Goal: Task Accomplishment & Management: Use online tool/utility

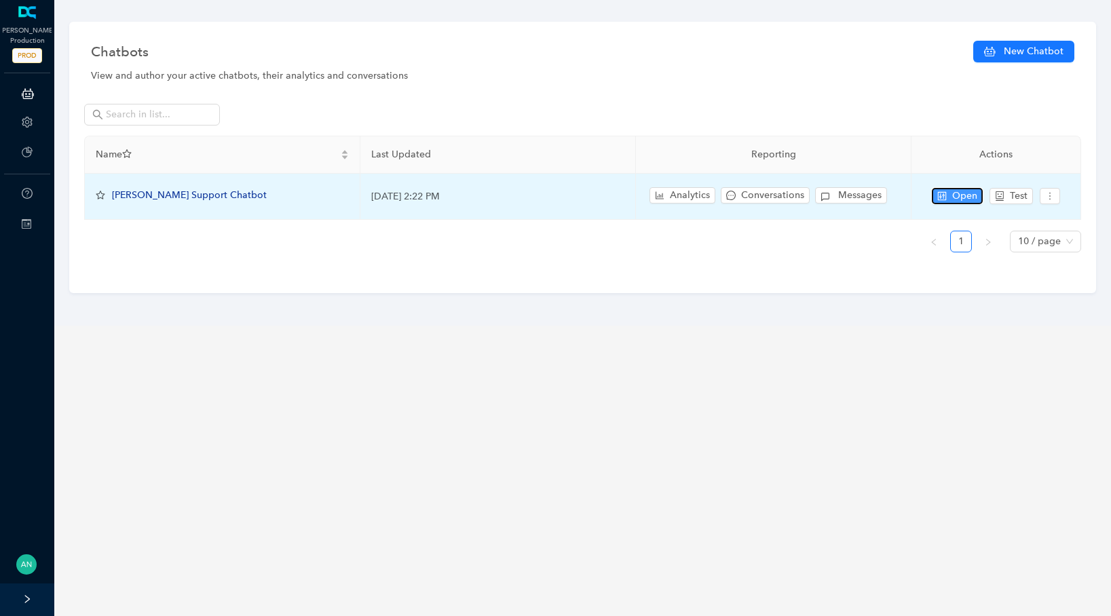
click at [959, 201] on span "Open" at bounding box center [964, 196] width 25 height 15
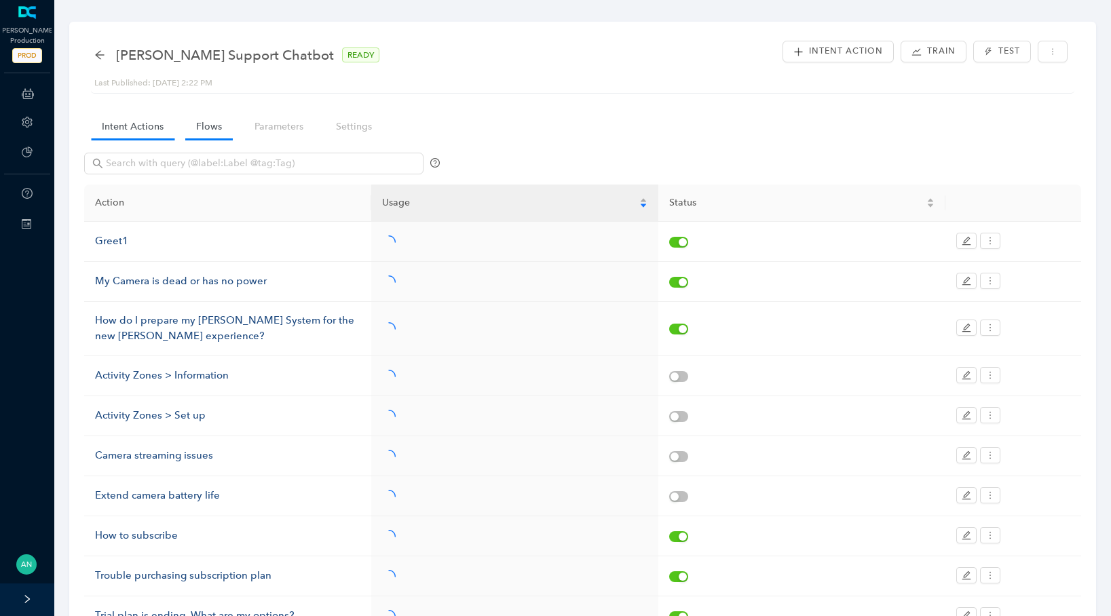
click at [203, 130] on link "Flows" at bounding box center [209, 126] width 48 height 25
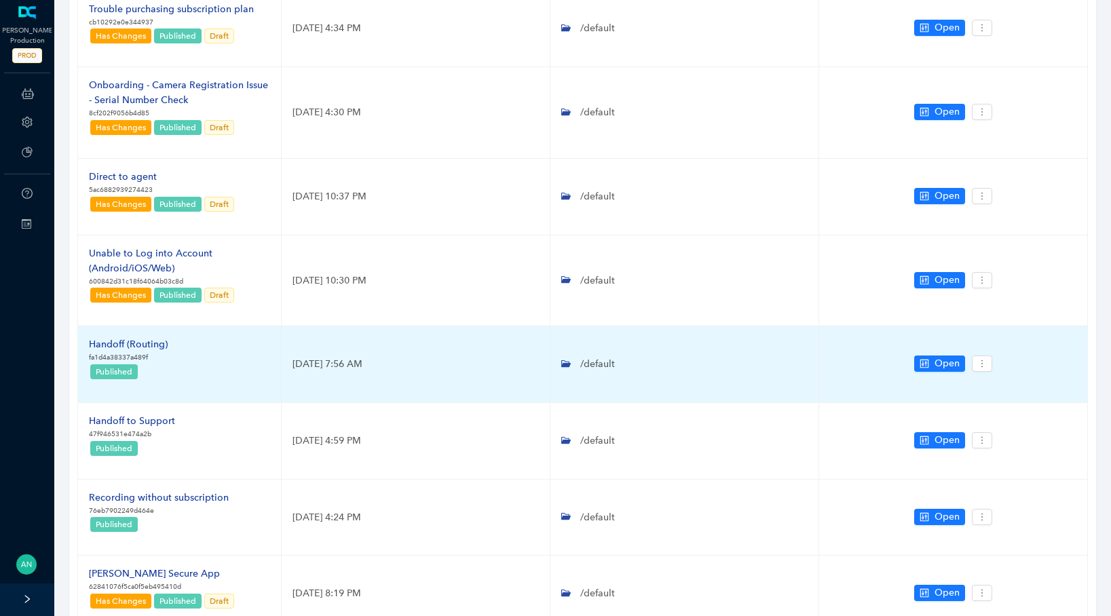
scroll to position [302, 0]
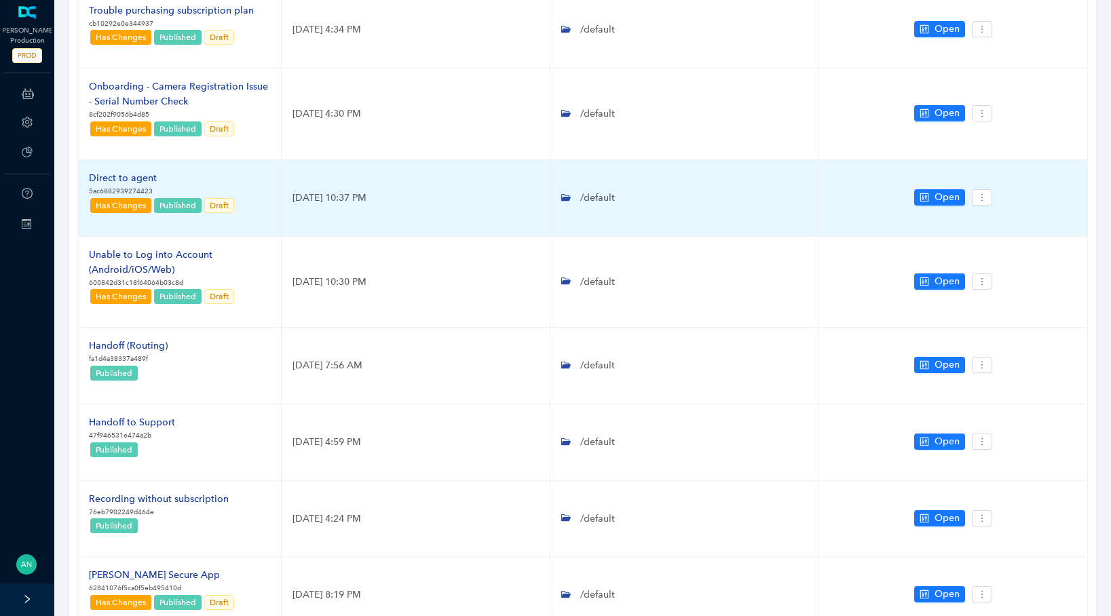
click at [909, 194] on td "Open" at bounding box center [953, 198] width 269 height 77
click at [947, 200] on span "Open" at bounding box center [947, 197] width 25 height 15
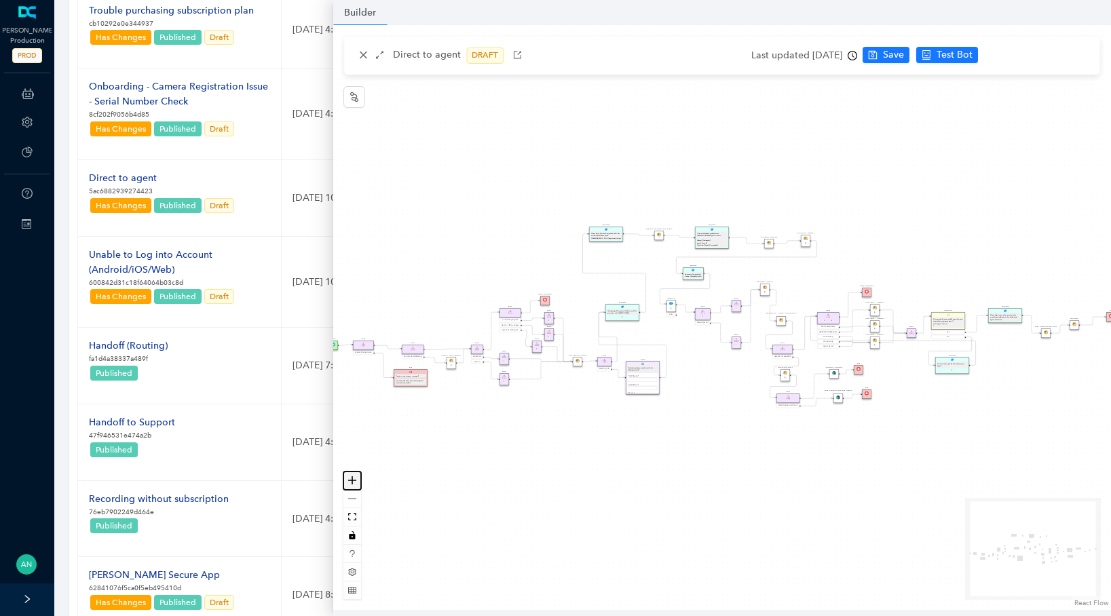
click at [353, 478] on icon "zoom in" at bounding box center [352, 480] width 8 height 8
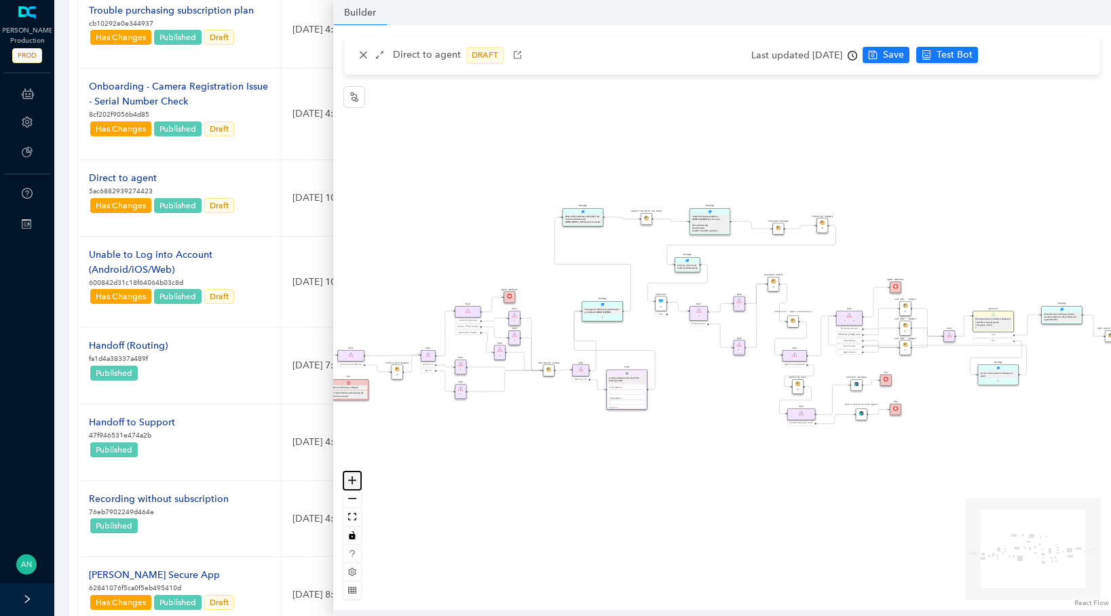
click at [353, 478] on icon "zoom in" at bounding box center [352, 480] width 8 height 8
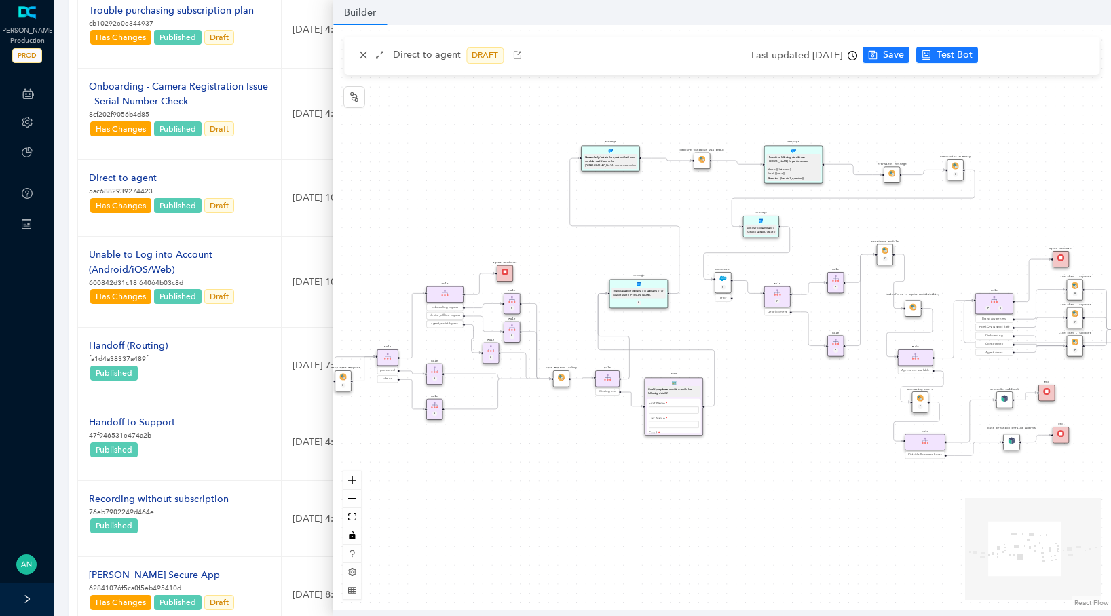
drag, startPoint x: 461, startPoint y: 459, endPoint x: 550, endPoint y: 445, distance: 90.1
click at [550, 445] on div "operating Hours P Sentiment Module P Question Were you able to successfully com…" at bounding box center [722, 317] width 778 height 585
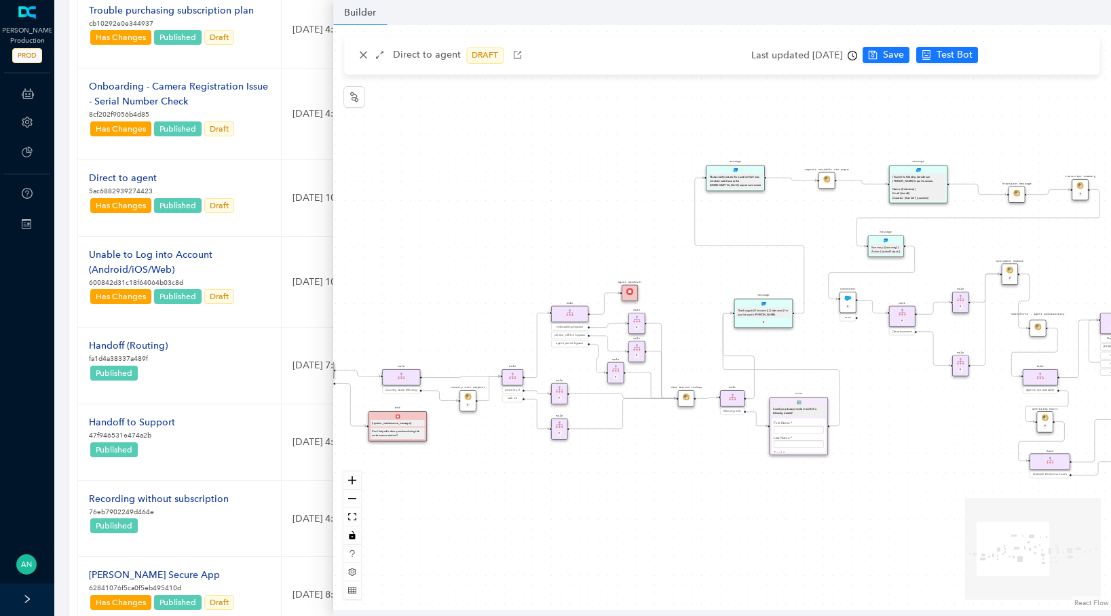
drag, startPoint x: 554, startPoint y: 402, endPoint x: 679, endPoint y: 422, distance: 126.4
click at [679, 422] on div "operating Hours P Sentiment Module P Question Were you able to successfully com…" at bounding box center [722, 317] width 778 height 585
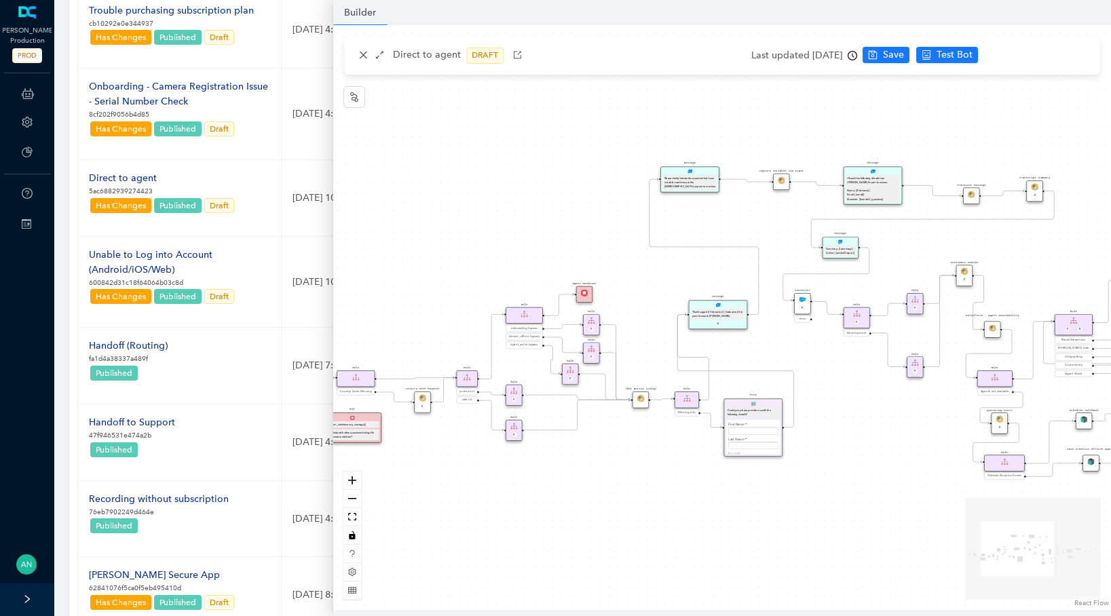
drag, startPoint x: 566, startPoint y: 202, endPoint x: 493, endPoint y: 206, distance: 72.7
click at [493, 206] on div "operating Hours P Sentiment Module P Question Were you able to successfully com…" at bounding box center [722, 317] width 778 height 585
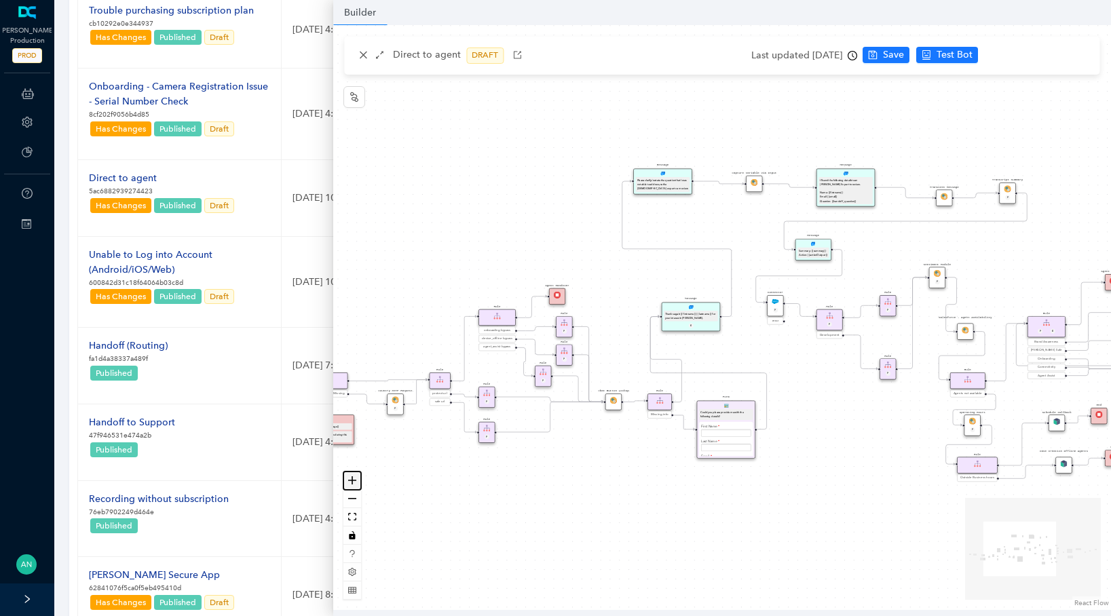
click at [348, 483] on icon "zoom in" at bounding box center [352, 480] width 8 height 8
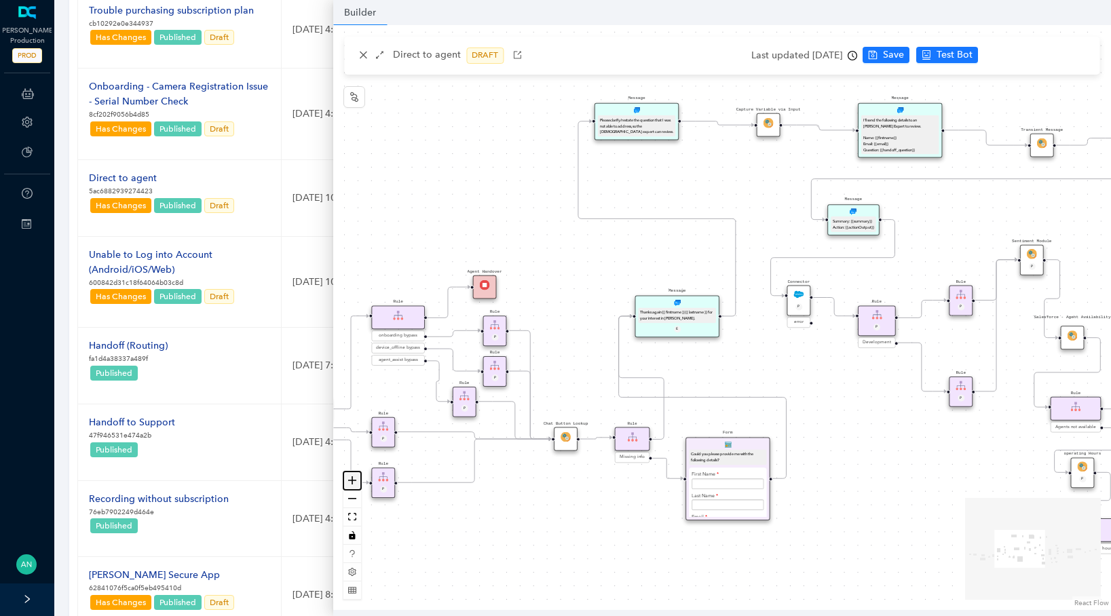
click at [348, 483] on icon "zoom in" at bounding box center [352, 480] width 8 height 8
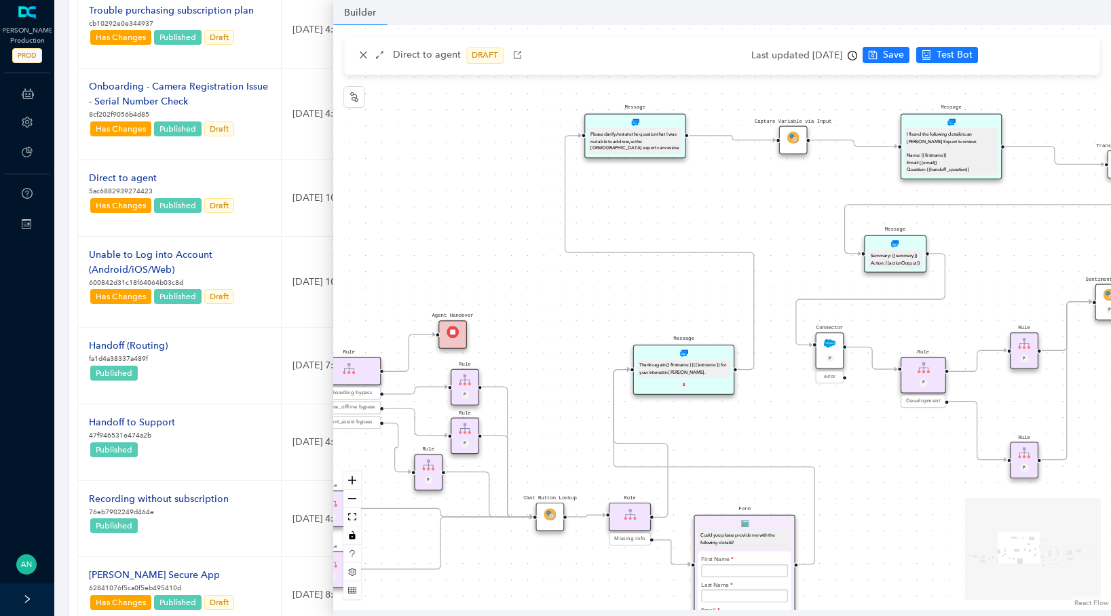
drag, startPoint x: 547, startPoint y: 234, endPoint x: 563, endPoint y: 288, distance: 55.8
click at [563, 288] on div "operating Hours P Sentiment Module P Question Were you able to successfully com…" at bounding box center [722, 317] width 778 height 585
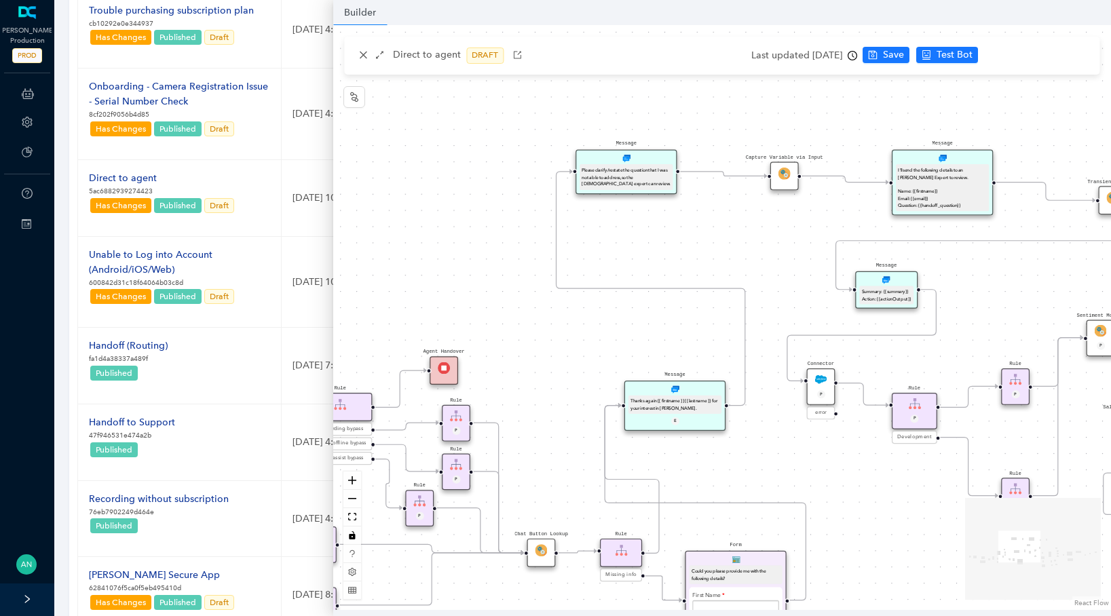
drag, startPoint x: 561, startPoint y: 287, endPoint x: 546, endPoint y: 348, distance: 62.9
click at [546, 348] on div "operating Hours P Sentiment Module P Question Were you able to successfully com…" at bounding box center [722, 317] width 778 height 585
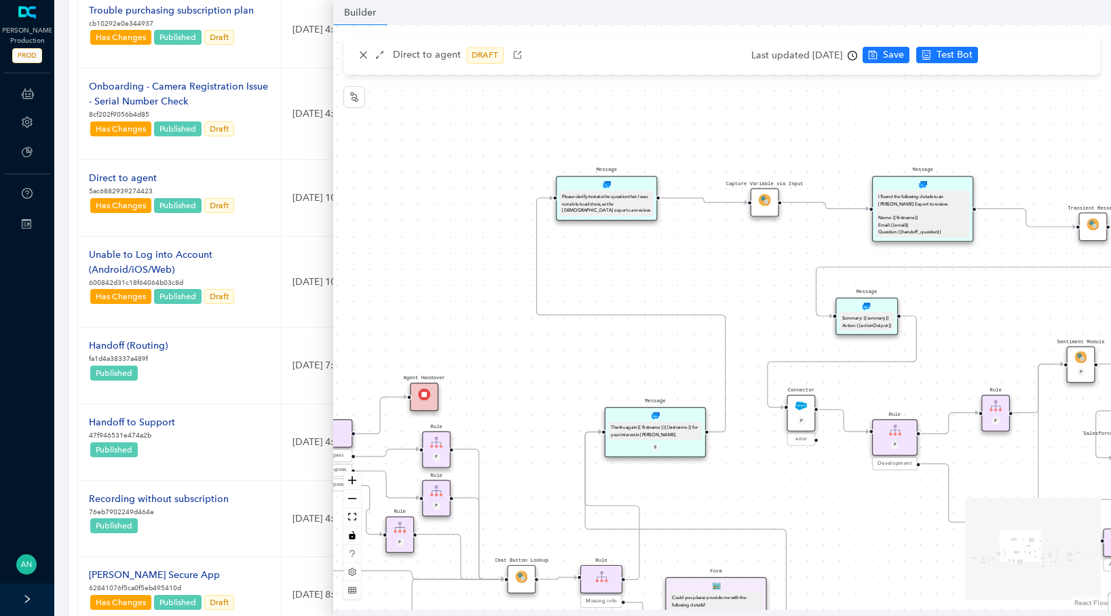
drag, startPoint x: 653, startPoint y: 265, endPoint x: 580, endPoint y: 275, distance: 73.2
click at [580, 275] on div "operating Hours P Sentiment Module P Question Were you able to successfully com…" at bounding box center [722, 317] width 778 height 585
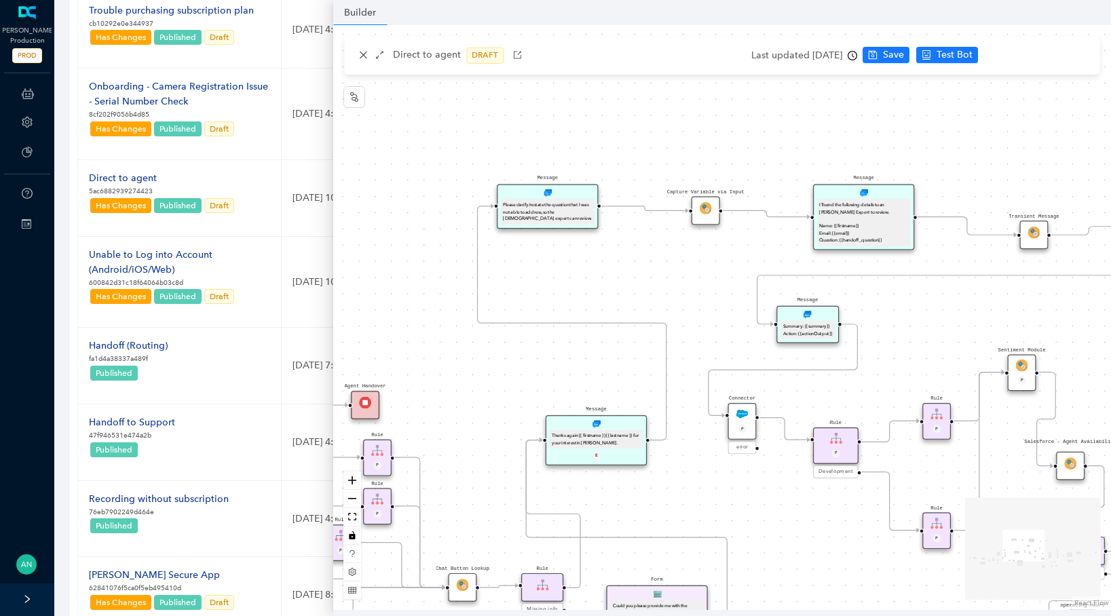
click at [700, 212] on img at bounding box center [706, 208] width 12 height 12
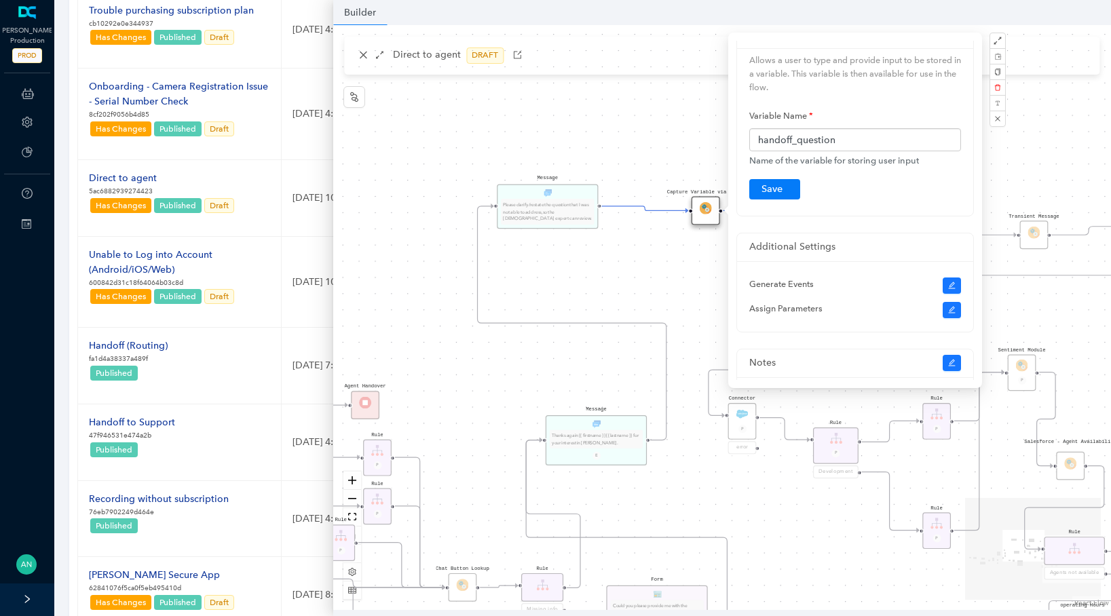
scroll to position [24, 0]
click at [951, 305] on icon "edit" at bounding box center [952, 307] width 8 height 8
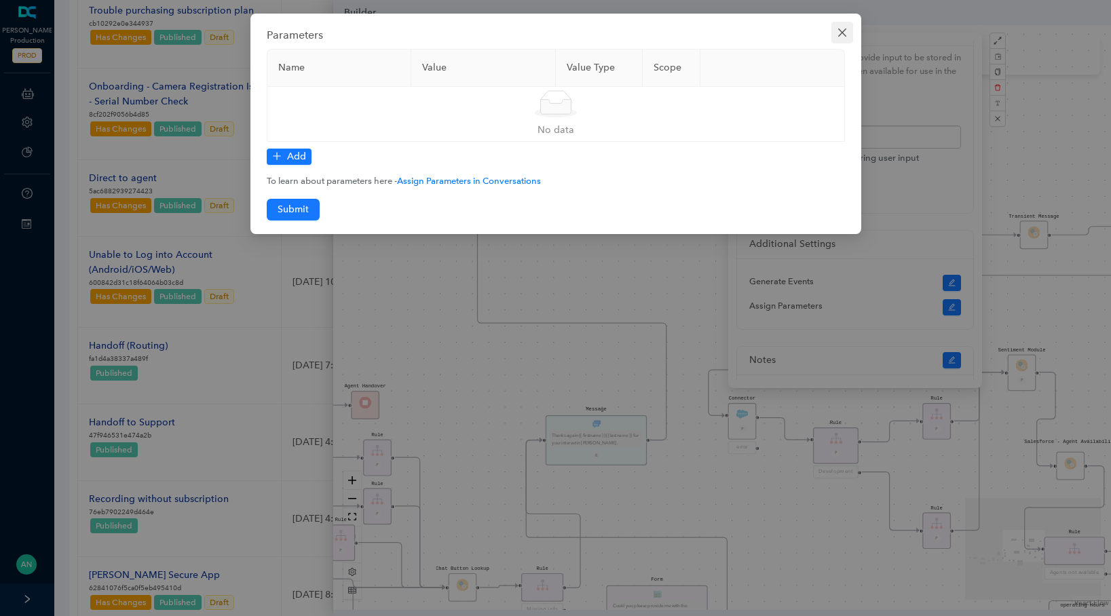
click at [842, 31] on icon "close" at bounding box center [841, 33] width 8 height 8
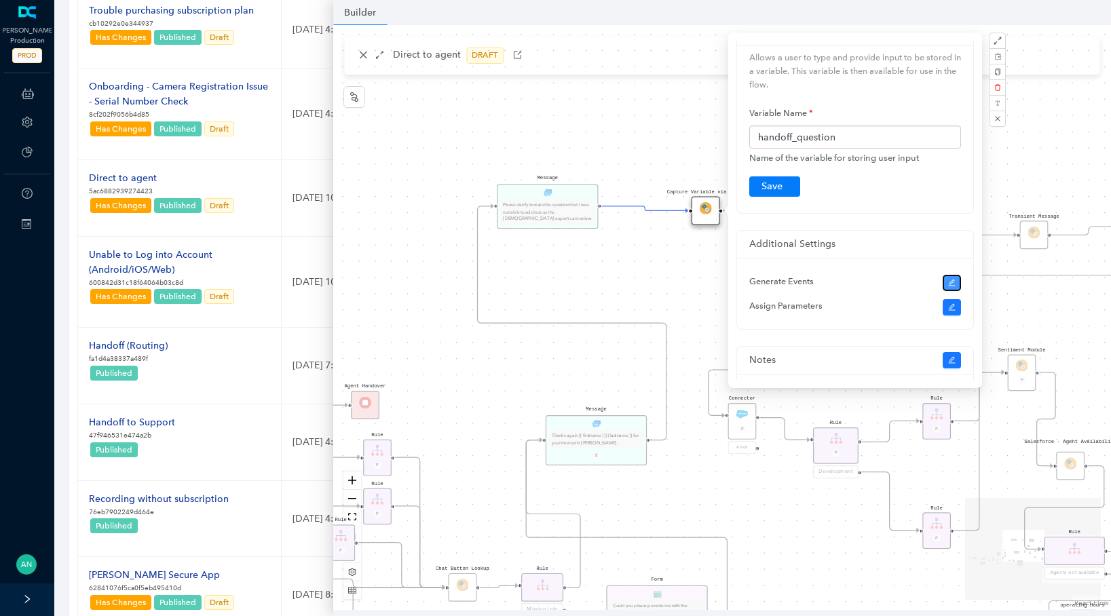
click at [953, 282] on icon "edit" at bounding box center [952, 283] width 8 height 8
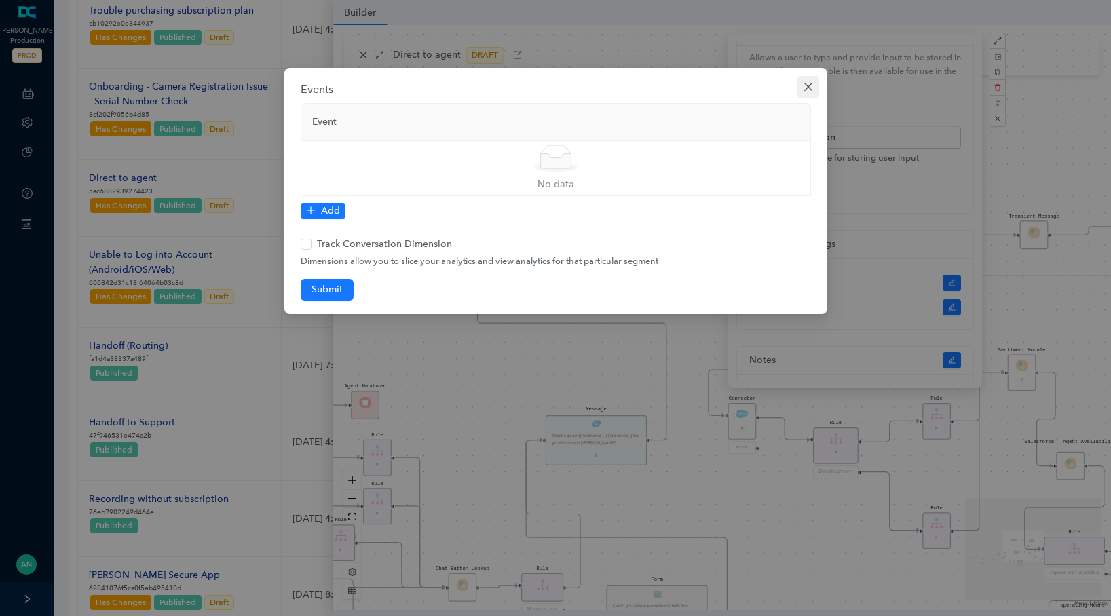
click at [807, 86] on icon "close" at bounding box center [808, 87] width 8 height 8
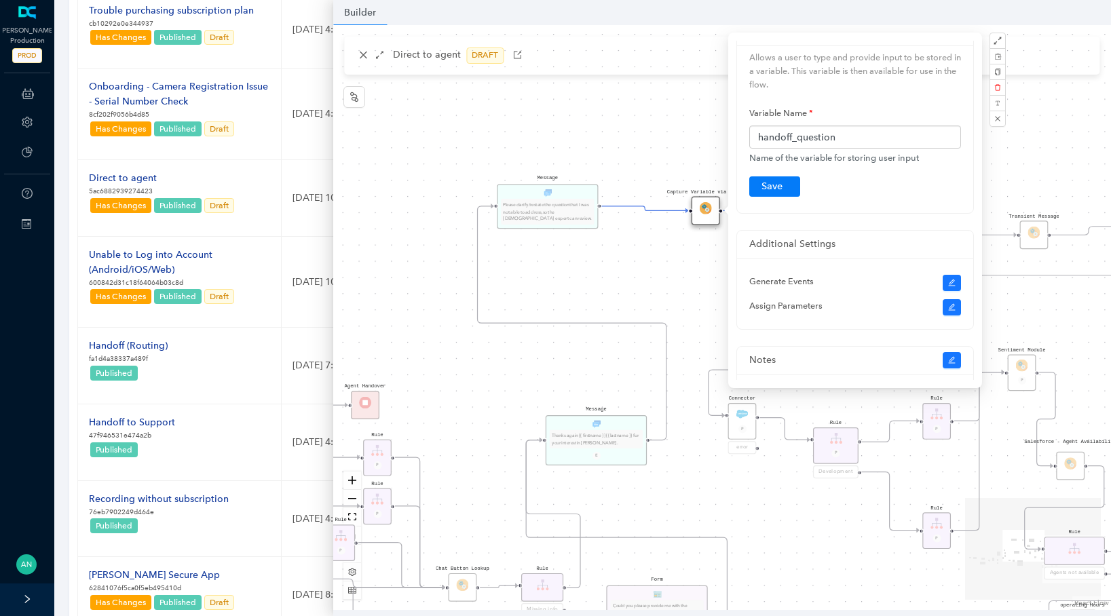
click at [639, 111] on div "operating Hours P Sentiment Module P Question Were you able to successfully com…" at bounding box center [722, 317] width 778 height 585
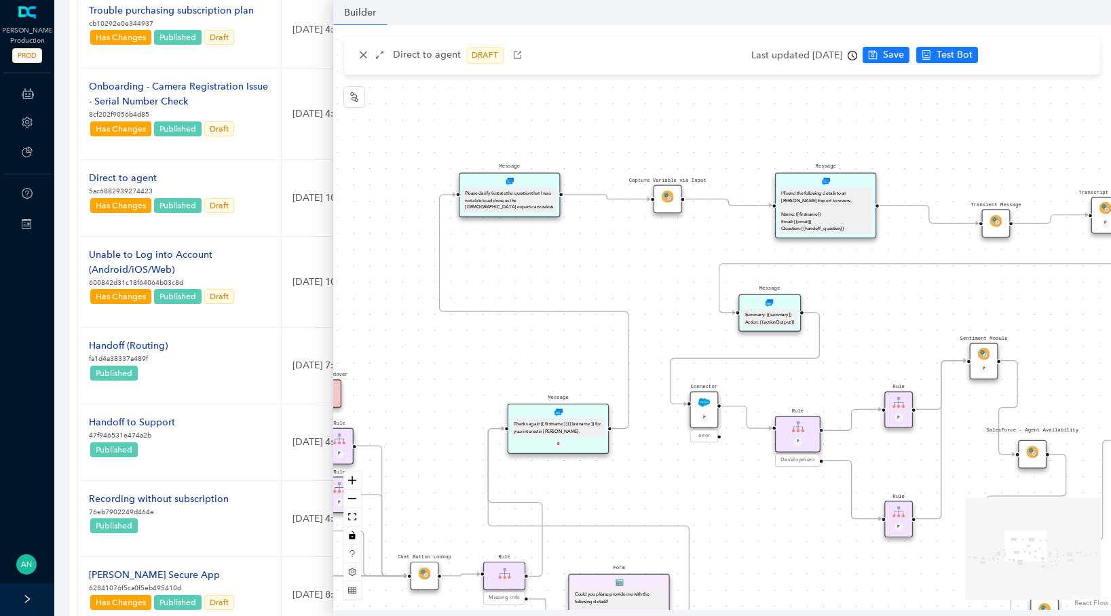
drag, startPoint x: 693, startPoint y: 302, endPoint x: 637, endPoint y: 292, distance: 56.6
click at [637, 292] on div "operating Hours P Sentiment Module P Question Were you able to successfully com…" at bounding box center [722, 317] width 778 height 585
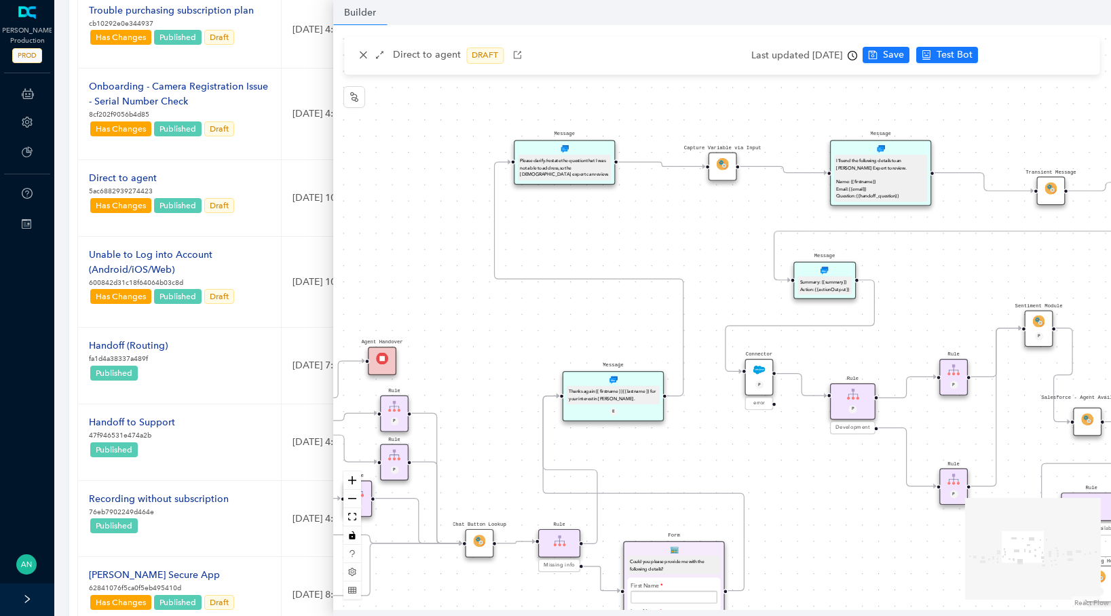
drag, startPoint x: 618, startPoint y: 287, endPoint x: 697, endPoint y: 258, distance: 84.6
click at [697, 258] on div "operating Hours P Sentiment Module P Question Were you able to successfully com…" at bounding box center [722, 317] width 778 height 585
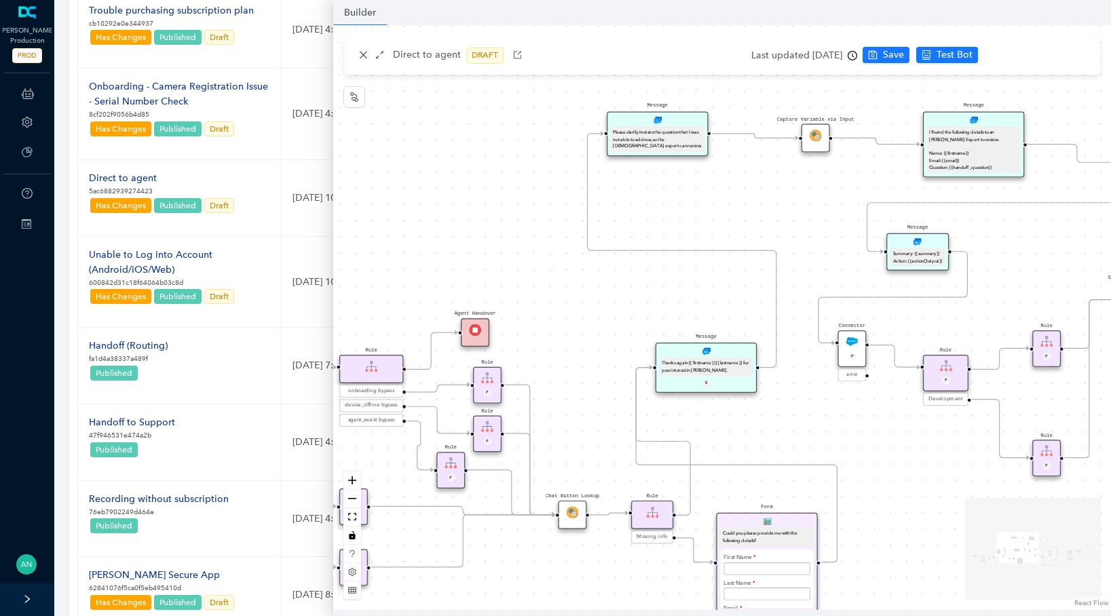
drag, startPoint x: 569, startPoint y: 318, endPoint x: 662, endPoint y: 290, distance: 97.2
click at [662, 290] on div "operating Hours P Sentiment Module P Question Were you able to successfully com…" at bounding box center [722, 317] width 778 height 585
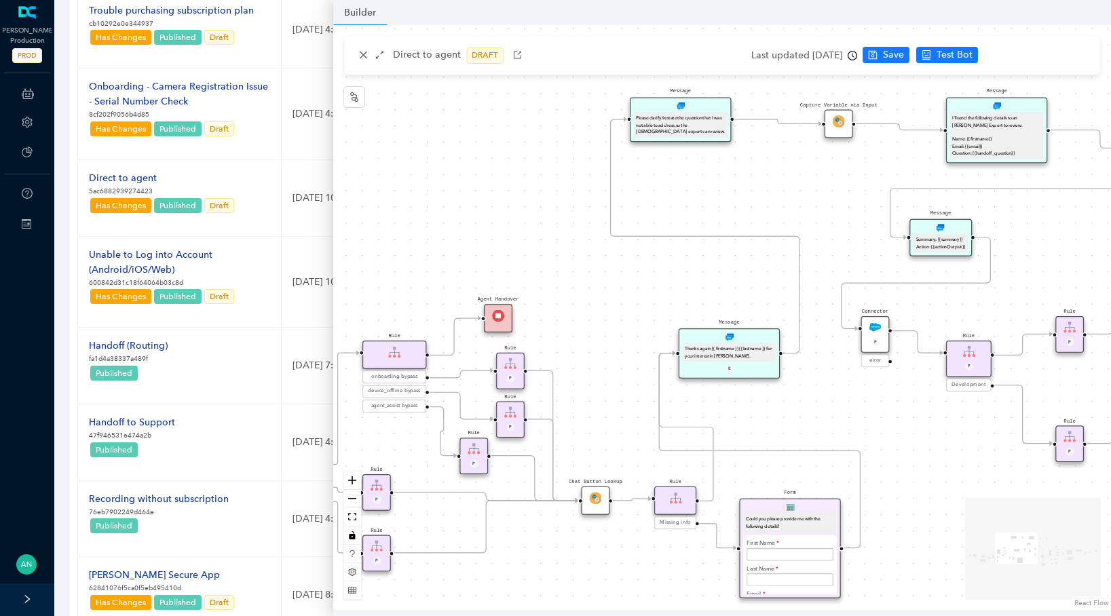
drag, startPoint x: 662, startPoint y: 290, endPoint x: 685, endPoint y: 276, distance: 27.1
click at [685, 276] on div "operating Hours P Sentiment Module P Question Were you able to successfully com…" at bounding box center [722, 317] width 778 height 585
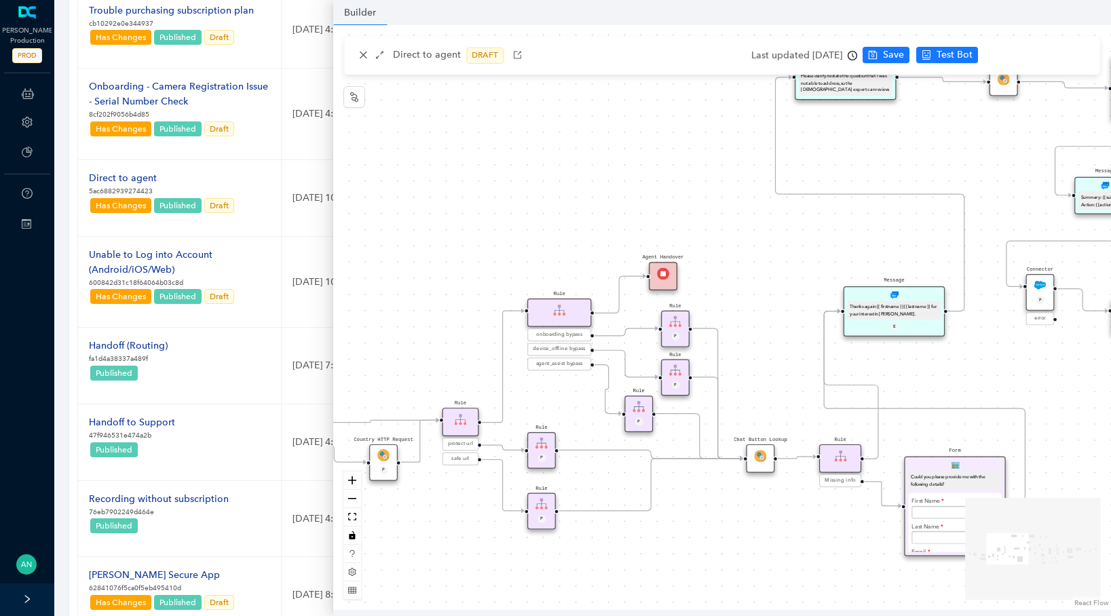
drag, startPoint x: 540, startPoint y: 351, endPoint x: 704, endPoint y: 309, distance: 170.2
click at [704, 309] on div "operating Hours P Sentiment Module P Question Were you able to successfully com…" at bounding box center [722, 317] width 778 height 585
drag, startPoint x: 504, startPoint y: 414, endPoint x: 605, endPoint y: 373, distance: 109.9
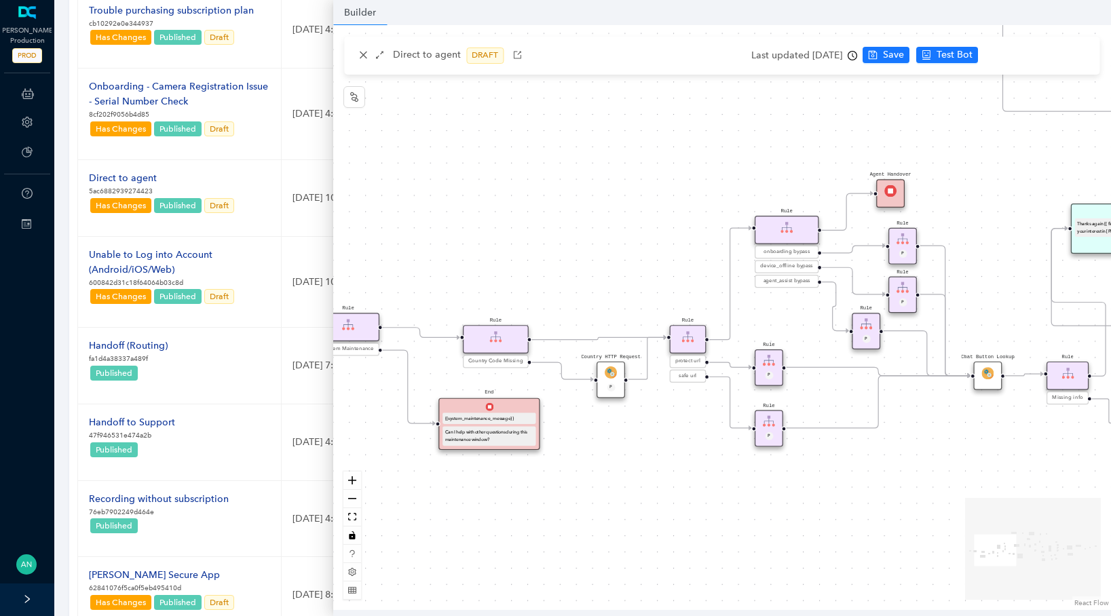
drag, startPoint x: 422, startPoint y: 324, endPoint x: 649, endPoint y: 242, distance: 242.0
click at [649, 242] on div "operating Hours P Sentiment Module P Question Were you able to successfully com…" at bounding box center [722, 317] width 778 height 585
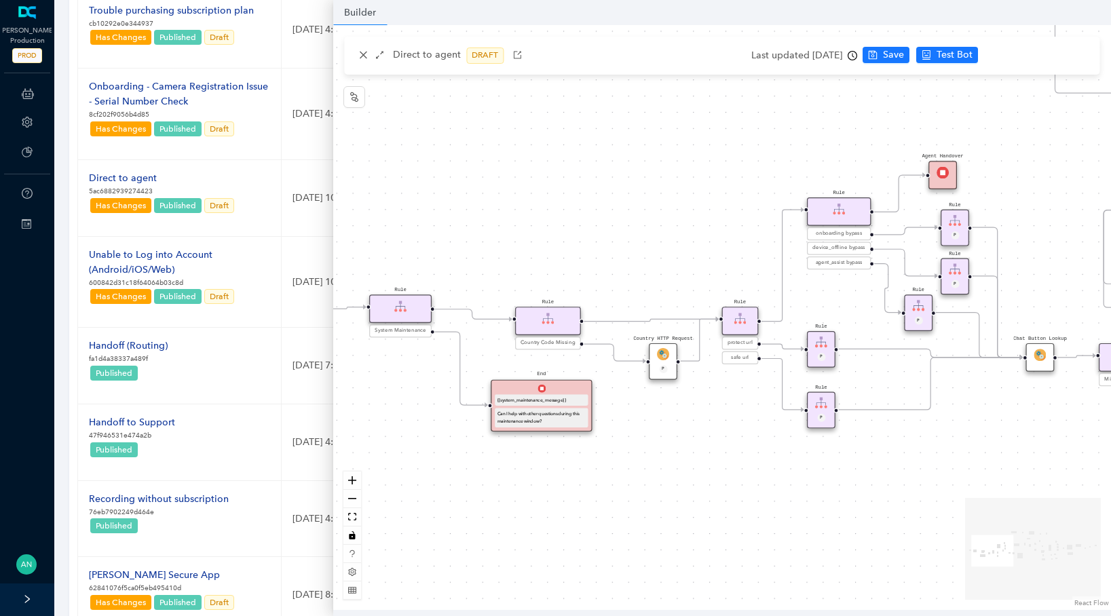
drag, startPoint x: 521, startPoint y: 240, endPoint x: 573, endPoint y: 221, distance: 55.4
click at [573, 221] on div "operating Hours P Sentiment Module P Question Were you able to successfully com…" at bounding box center [722, 317] width 778 height 585
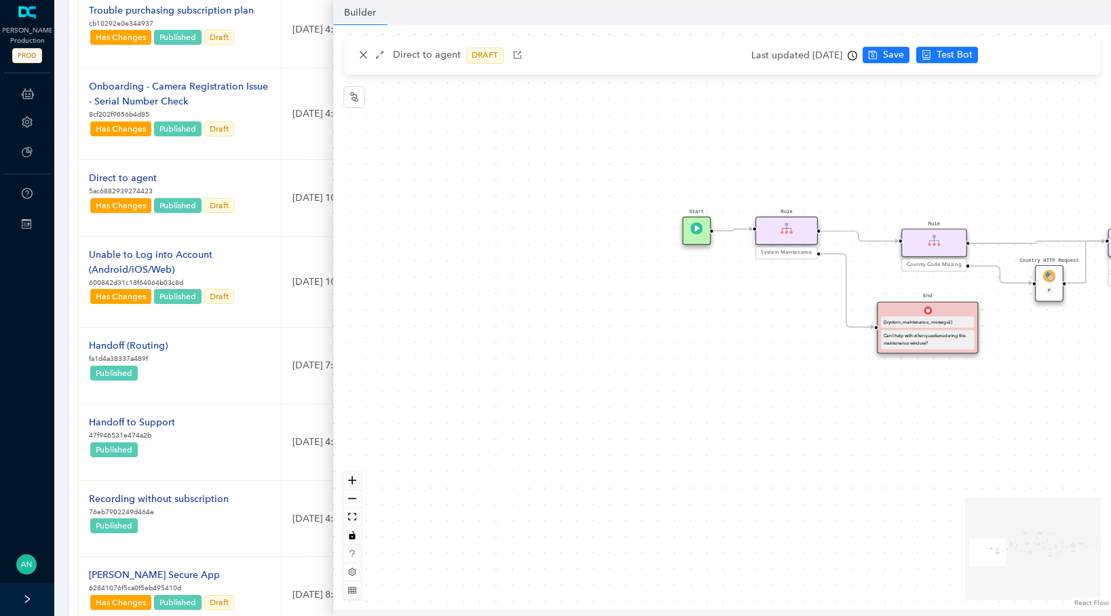
drag, startPoint x: 573, startPoint y: 221, endPoint x: 984, endPoint y: 138, distance: 419.5
click at [984, 138] on div "operating Hours P Sentiment Module P Question Were you able to successfully com…" at bounding box center [722, 317] width 778 height 585
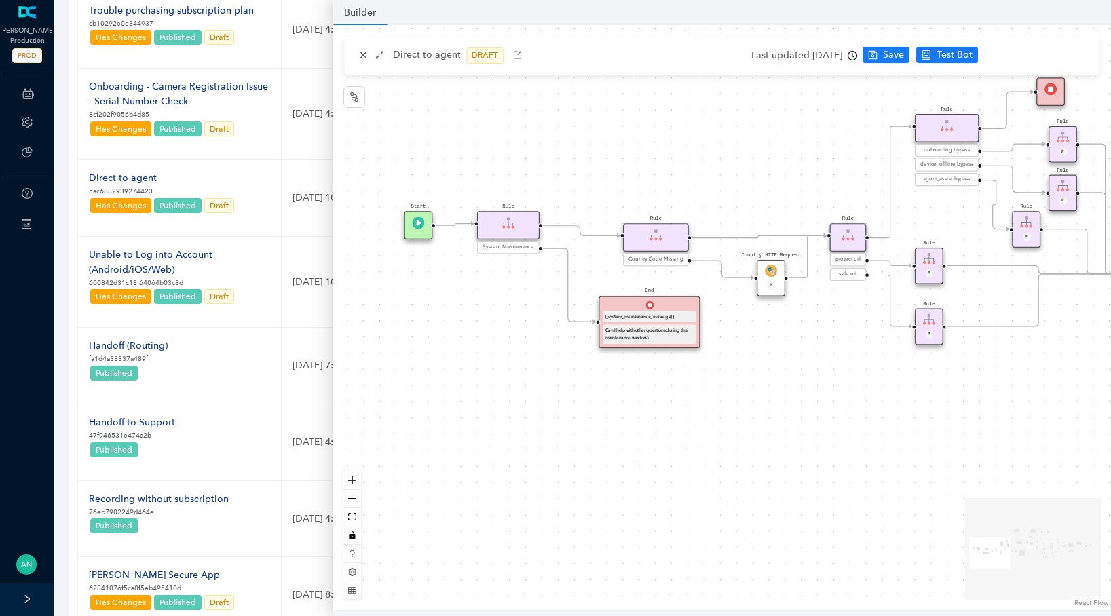
drag, startPoint x: 877, startPoint y: 153, endPoint x: 574, endPoint y: 153, distance: 303.4
click at [574, 153] on div "operating Hours P Sentiment Module P Question Were you able to successfully com…" at bounding box center [722, 317] width 778 height 585
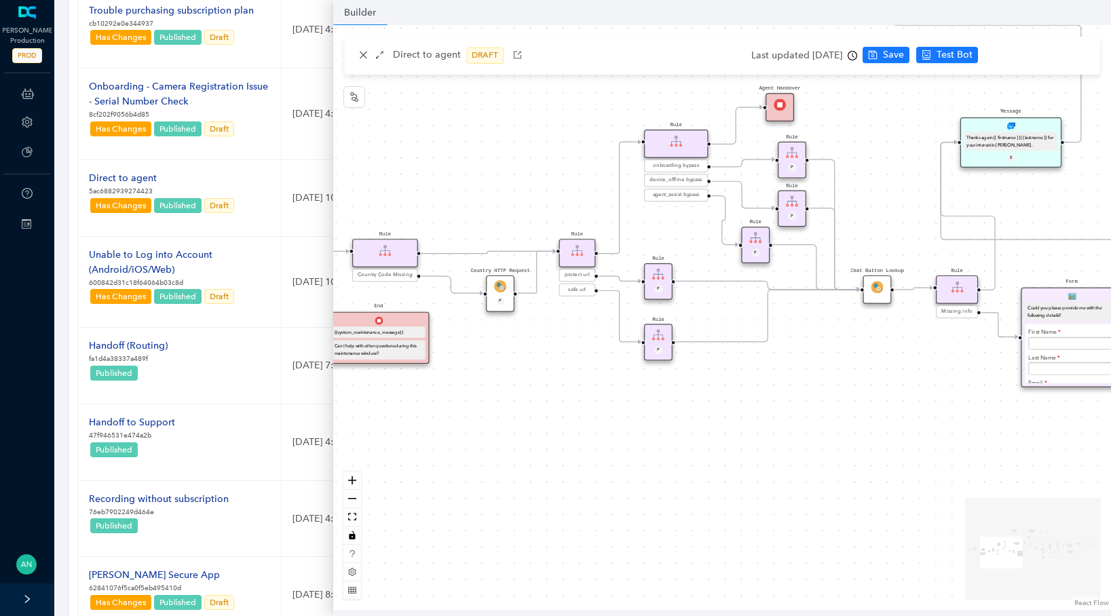
drag, startPoint x: 725, startPoint y: 170, endPoint x: 442, endPoint y: 187, distance: 282.9
click at [442, 187] on div "operating Hours P Sentiment Module P Question Were you able to successfully com…" at bounding box center [722, 317] width 778 height 585
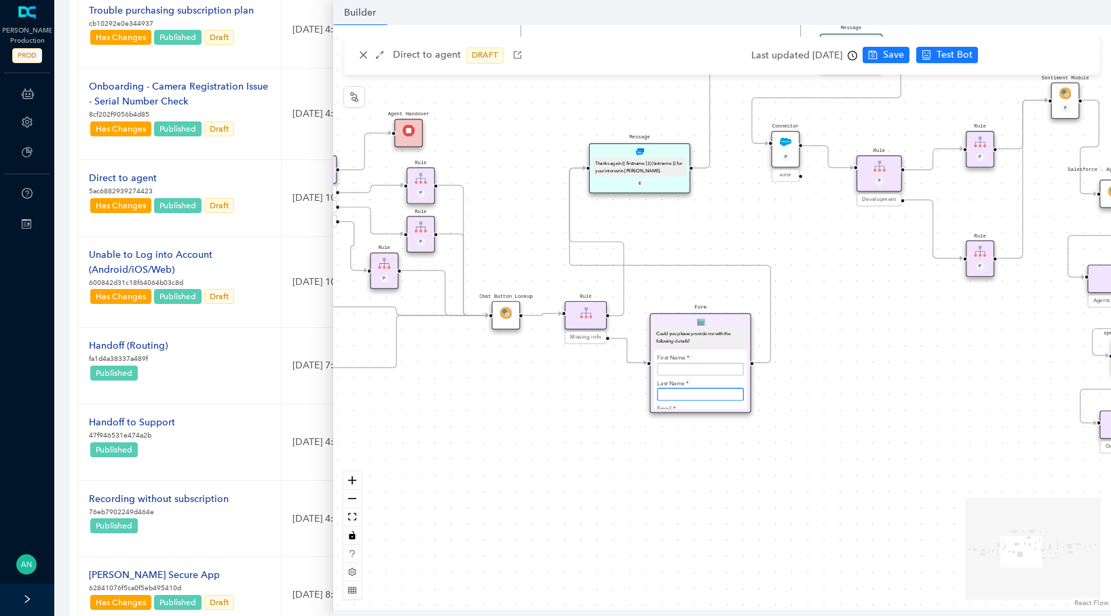
drag, startPoint x: 856, startPoint y: 386, endPoint x: 603, endPoint y: 399, distance: 252.8
click at [603, 399] on div "operating Hours P Sentiment Module P Question Were you able to successfully com…" at bounding box center [722, 317] width 778 height 585
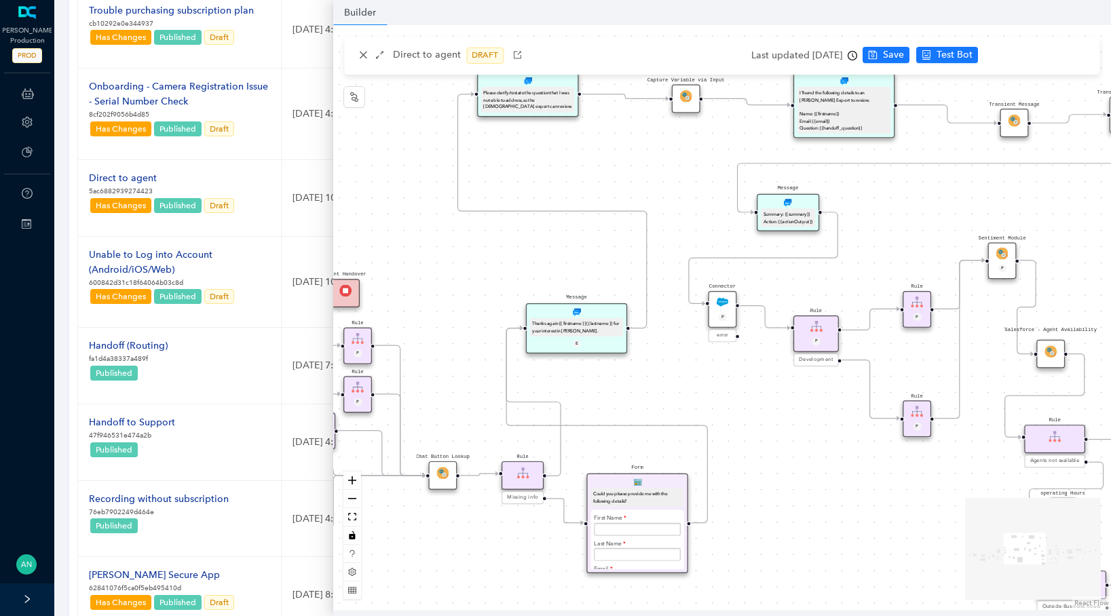
drag, startPoint x: 818, startPoint y: 257, endPoint x: 760, endPoint y: 416, distance: 169.8
click at [760, 416] on div "operating Hours P Sentiment Module P Question Were you able to successfully com…" at bounding box center [722, 317] width 778 height 585
click at [377, 54] on icon "arrows-alt" at bounding box center [380, 55] width 10 height 10
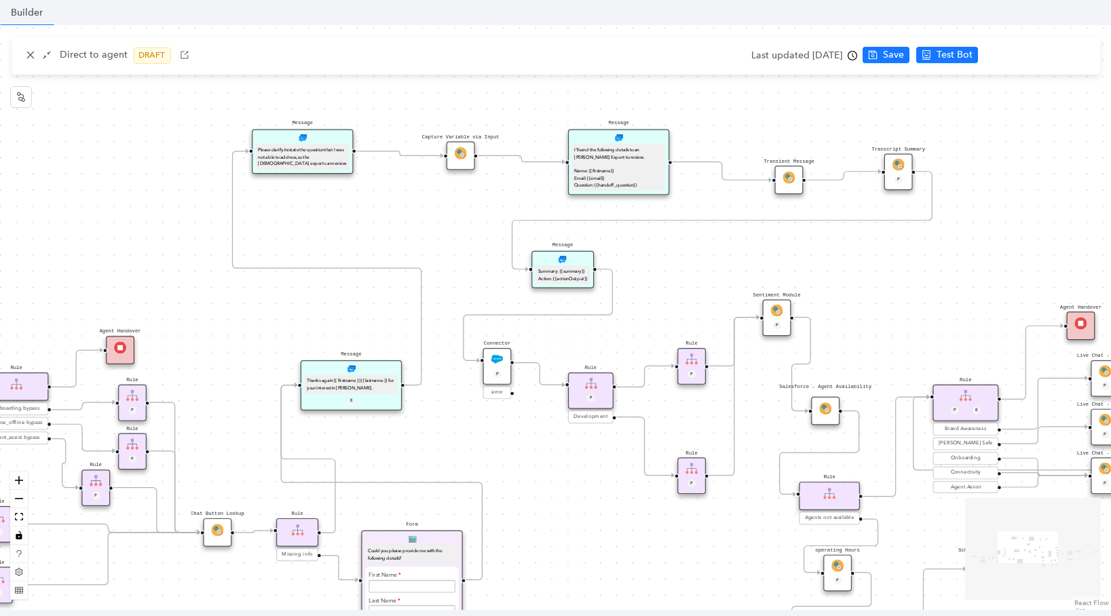
drag, startPoint x: 347, startPoint y: 178, endPoint x: 457, endPoint y: 234, distance: 122.9
click at [457, 234] on div "operating Hours P Sentiment Module P Question Were you able to successfully com…" at bounding box center [555, 317] width 1111 height 585
click at [223, 532] on img at bounding box center [217, 530] width 12 height 12
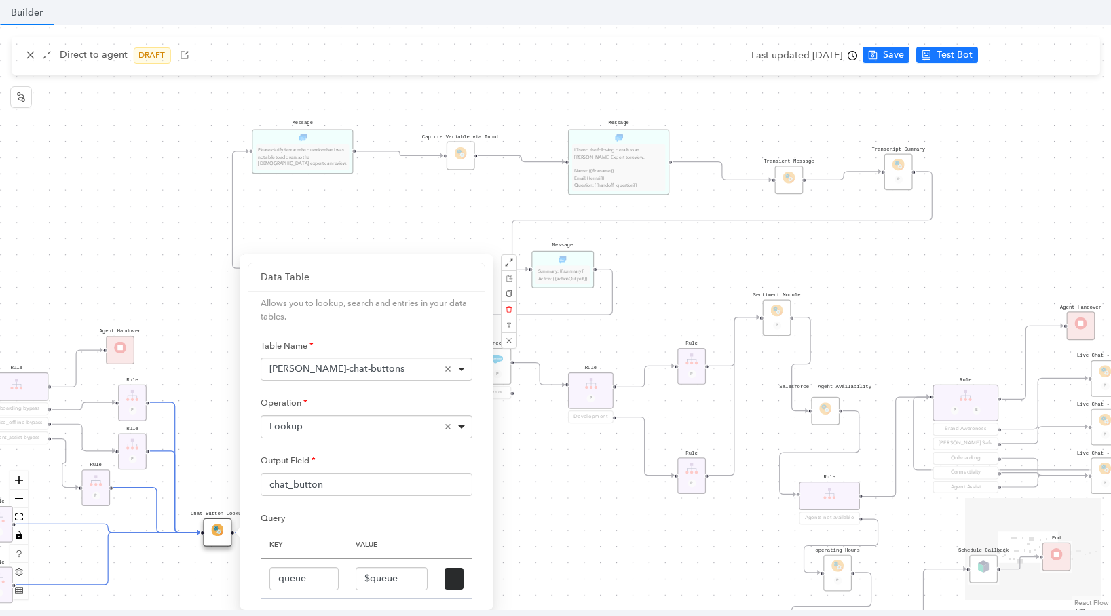
click at [362, 212] on div "operating Hours P Sentiment Module P Question Were you able to successfully com…" at bounding box center [555, 317] width 1111 height 585
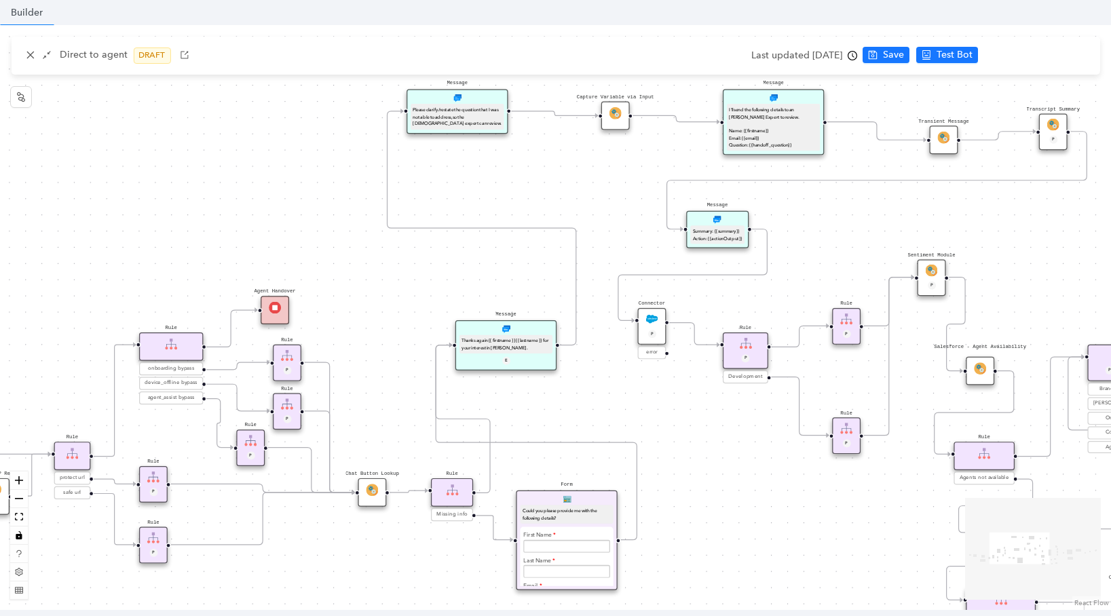
drag, startPoint x: 362, startPoint y: 212, endPoint x: 521, endPoint y: 170, distance: 164.8
click at [521, 170] on div "operating Hours P Sentiment Module P Question Were you able to successfully com…" at bounding box center [555, 317] width 1111 height 585
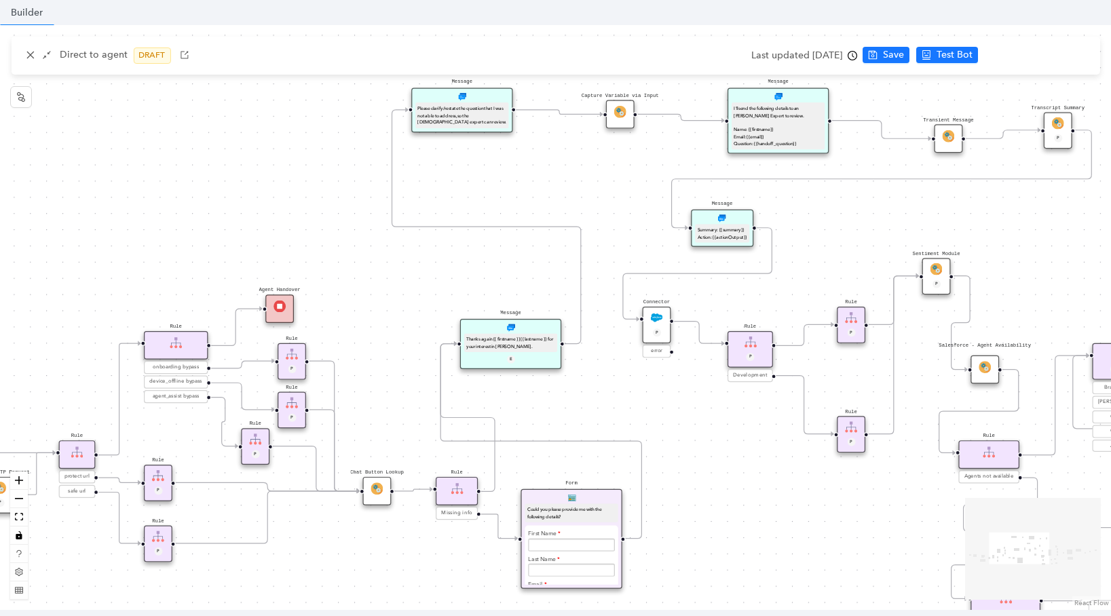
click at [451, 500] on div "Rule" at bounding box center [457, 491] width 42 height 29
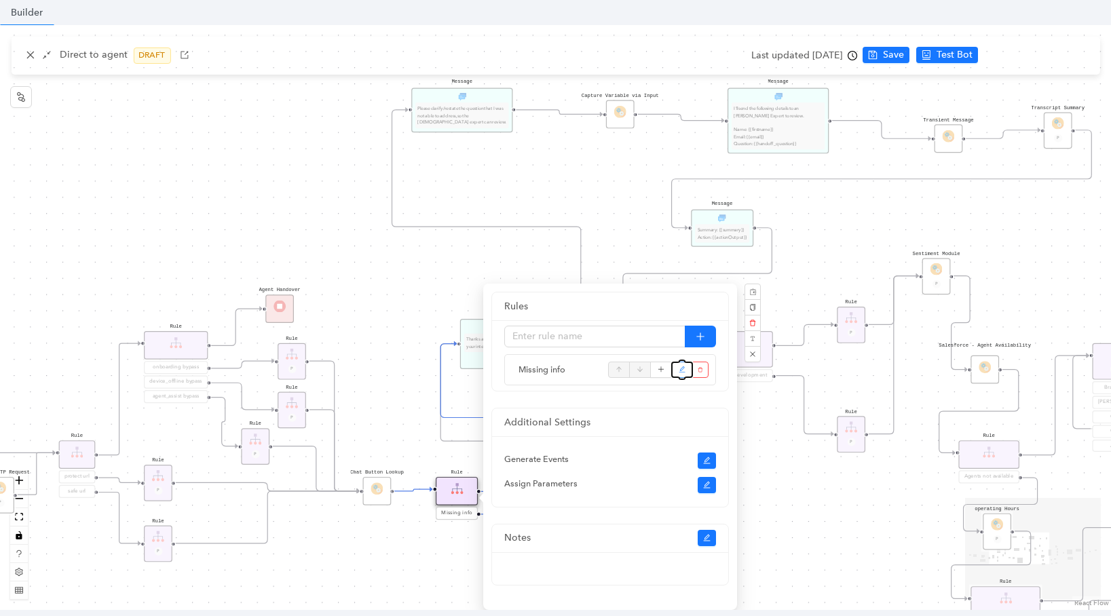
click at [675, 373] on button "button" at bounding box center [682, 370] width 22 height 16
type input "Missing info"
click at [663, 371] on icon "plus" at bounding box center [661, 370] width 7 height 20
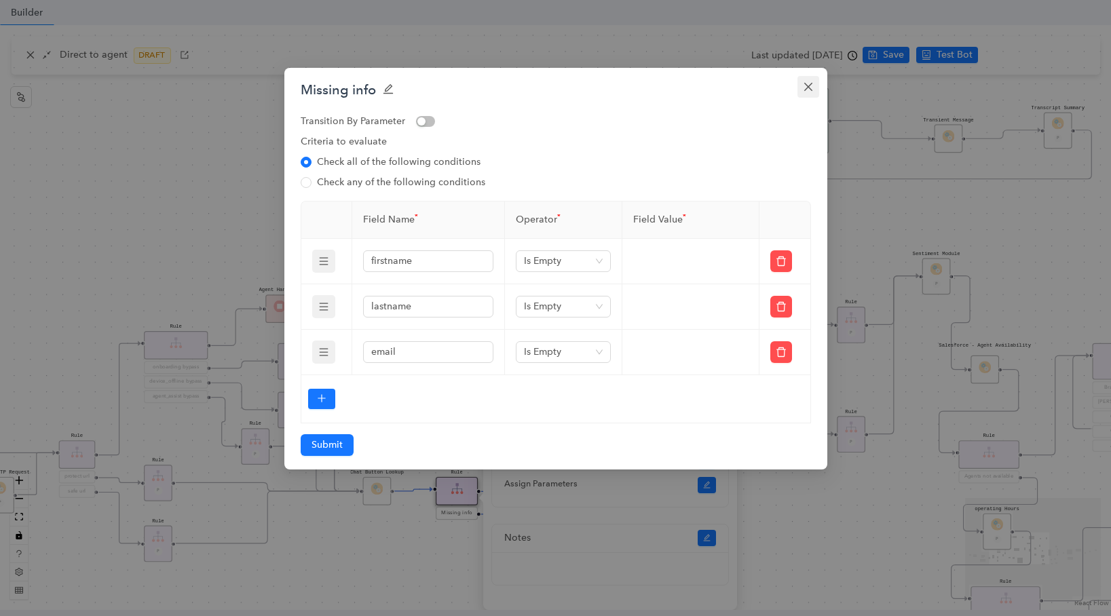
click at [797, 88] on span "Close" at bounding box center [808, 86] width 22 height 11
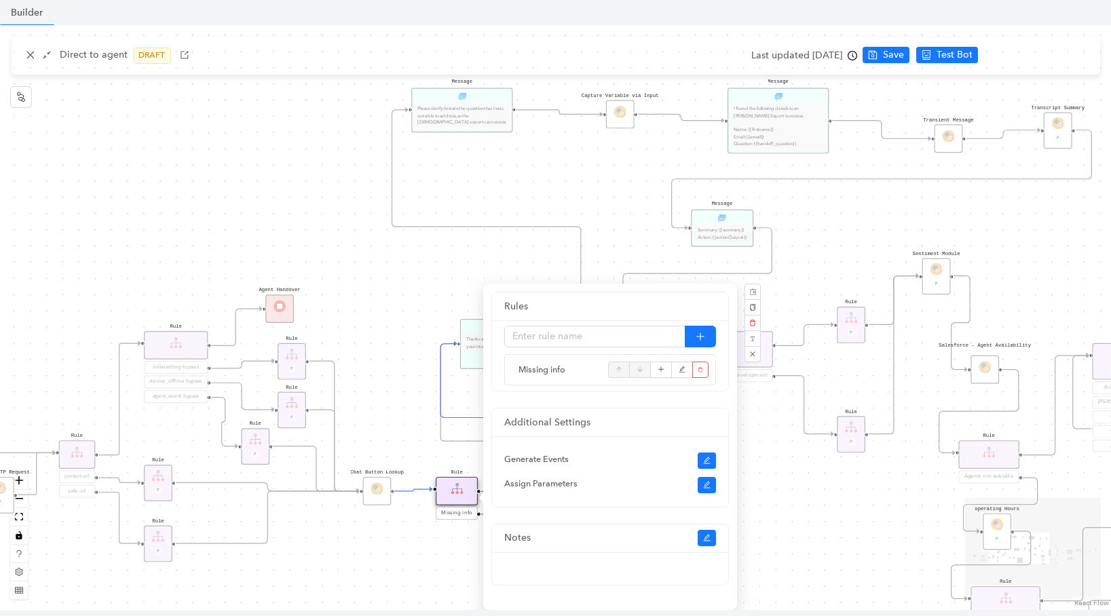
click at [405, 225] on icon "Edge from reactflownode_2753ee90-0256-43d0-9afe-c70fcaf9af15 to reactflownode_e…" at bounding box center [486, 227] width 189 height 234
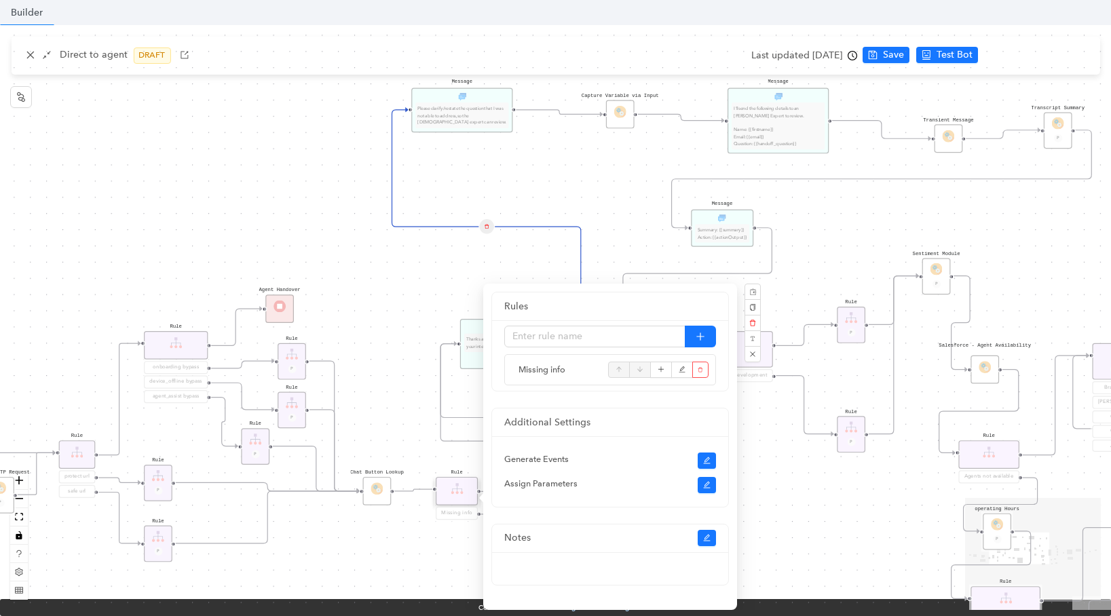
click at [794, 455] on div "operating Hours P Sentiment Module P Question Were you able to successfully com…" at bounding box center [555, 317] width 1111 height 585
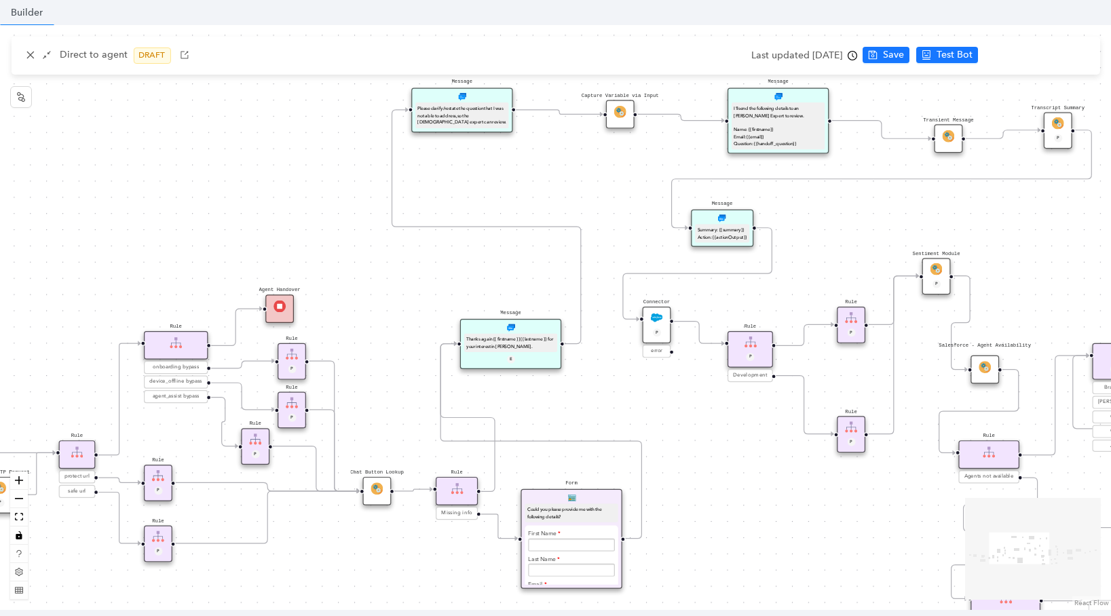
drag, startPoint x: 635, startPoint y: 438, endPoint x: 626, endPoint y: 391, distance: 48.3
click at [626, 391] on div "operating Hours P Sentiment Module P Question Were you able to successfully com…" at bounding box center [555, 317] width 1111 height 585
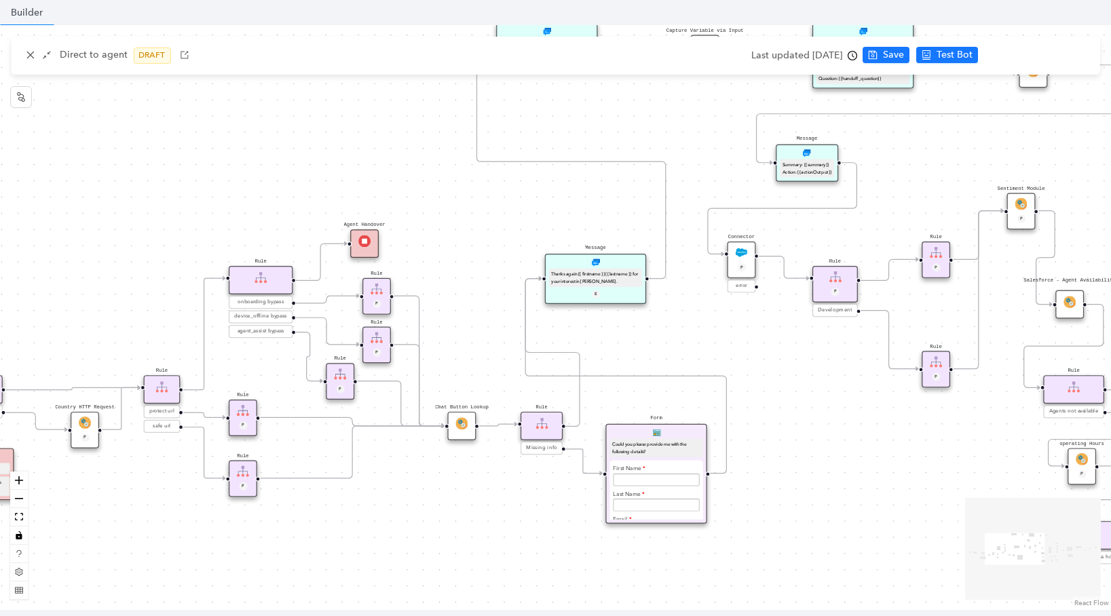
drag, startPoint x: 567, startPoint y: 375, endPoint x: 618, endPoint y: 324, distance: 71.5
click at [618, 324] on div "operating Hours P Sentiment Module P Question Were you able to successfully com…" at bounding box center [555, 317] width 1111 height 585
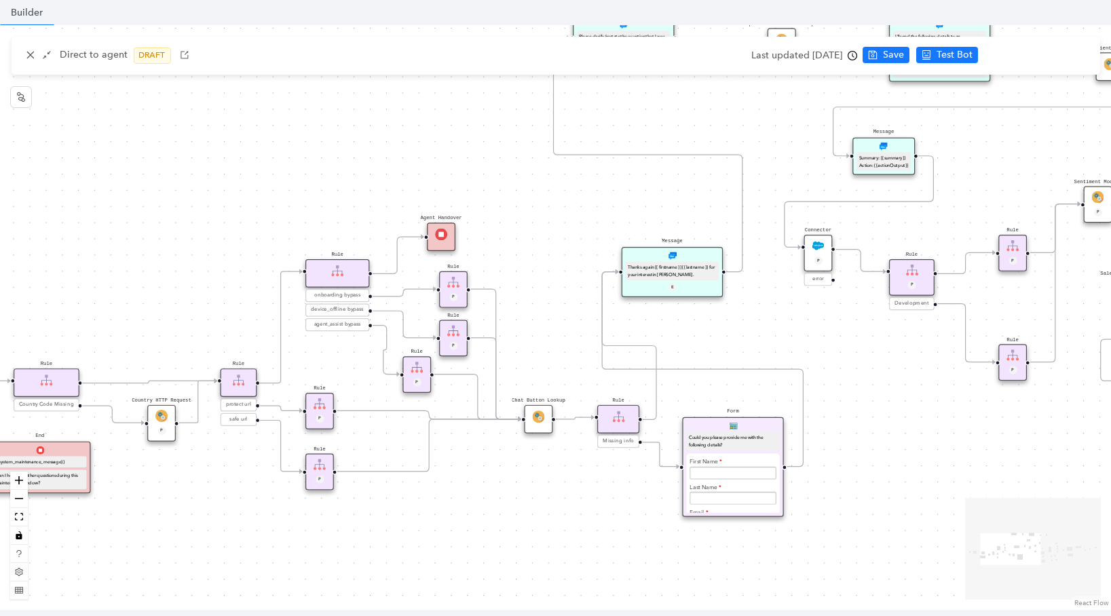
drag, startPoint x: 412, startPoint y: 480, endPoint x: 489, endPoint y: 474, distance: 76.9
click at [489, 474] on div "operating Hours P Sentiment Module P Question Were you able to successfully com…" at bounding box center [555, 317] width 1111 height 585
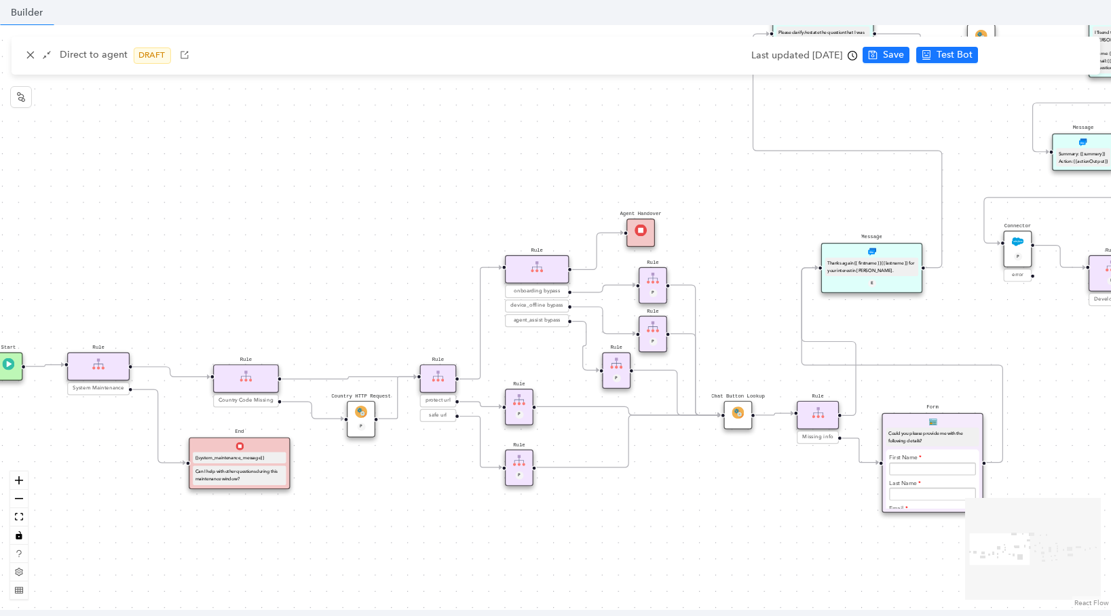
drag, startPoint x: 481, startPoint y: 479, endPoint x: 681, endPoint y: 475, distance: 199.6
click at [681, 475] on div "operating Hours P Sentiment Module P Question Were you able to successfully com…" at bounding box center [555, 317] width 1111 height 585
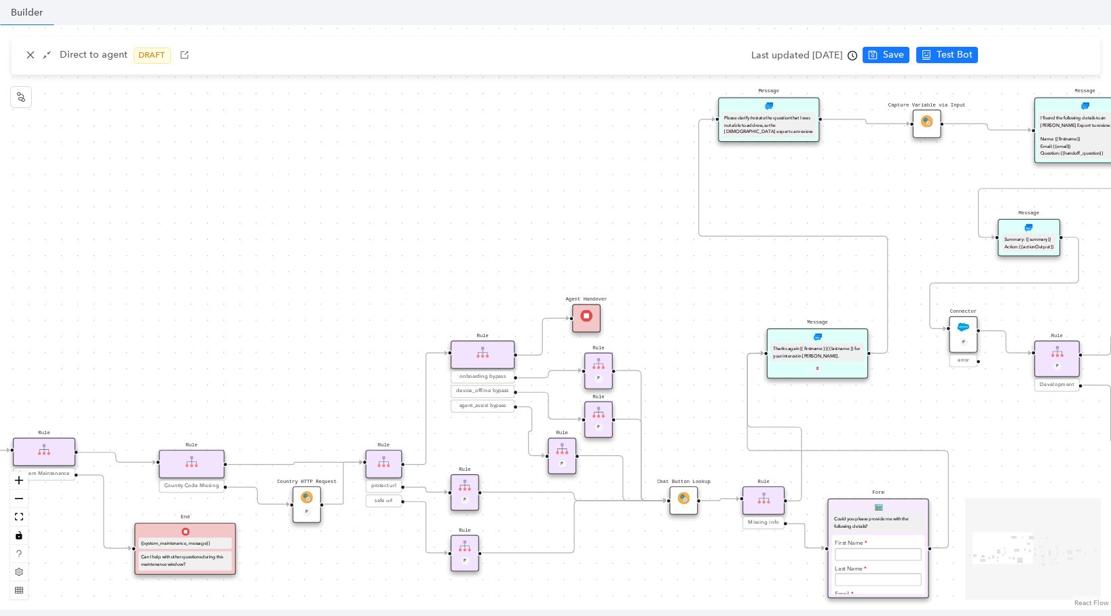
drag, startPoint x: 753, startPoint y: 215, endPoint x: 698, endPoint y: 301, distance: 102.2
click at [698, 301] on div "operating Hours P Sentiment Module P Question Were you able to successfully com…" at bounding box center [555, 317] width 1111 height 585
click at [963, 77] on span "Test this flow" at bounding box center [977, 80] width 58 height 15
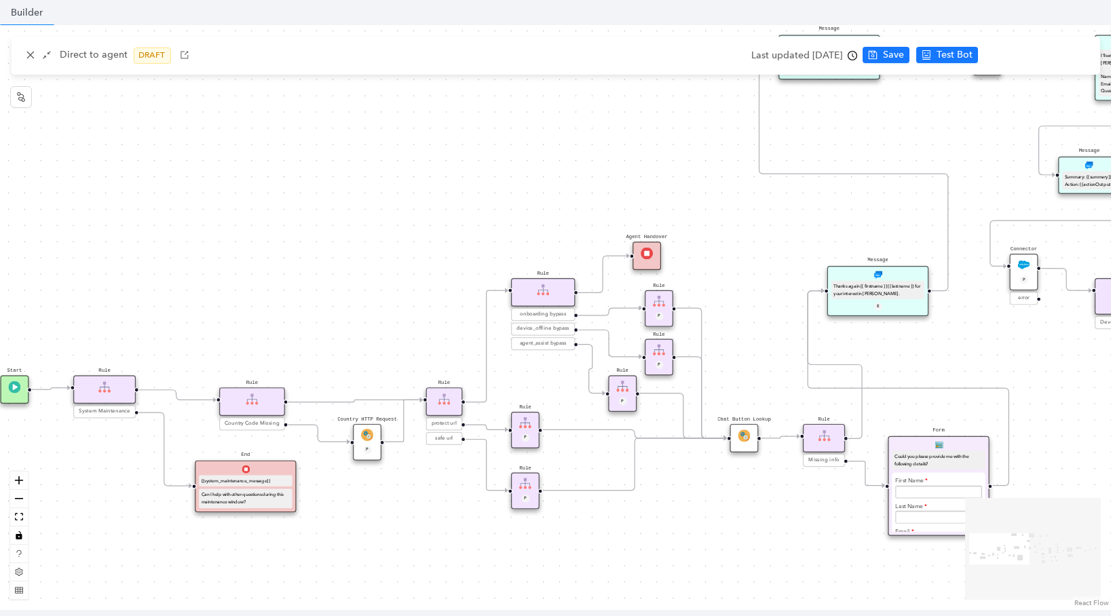
drag, startPoint x: 362, startPoint y: 296, endPoint x: 423, endPoint y: 233, distance: 87.8
click at [423, 233] on div "operating Hours P Sentiment Module P Question Were you able to successfully com…" at bounding box center [555, 317] width 1111 height 585
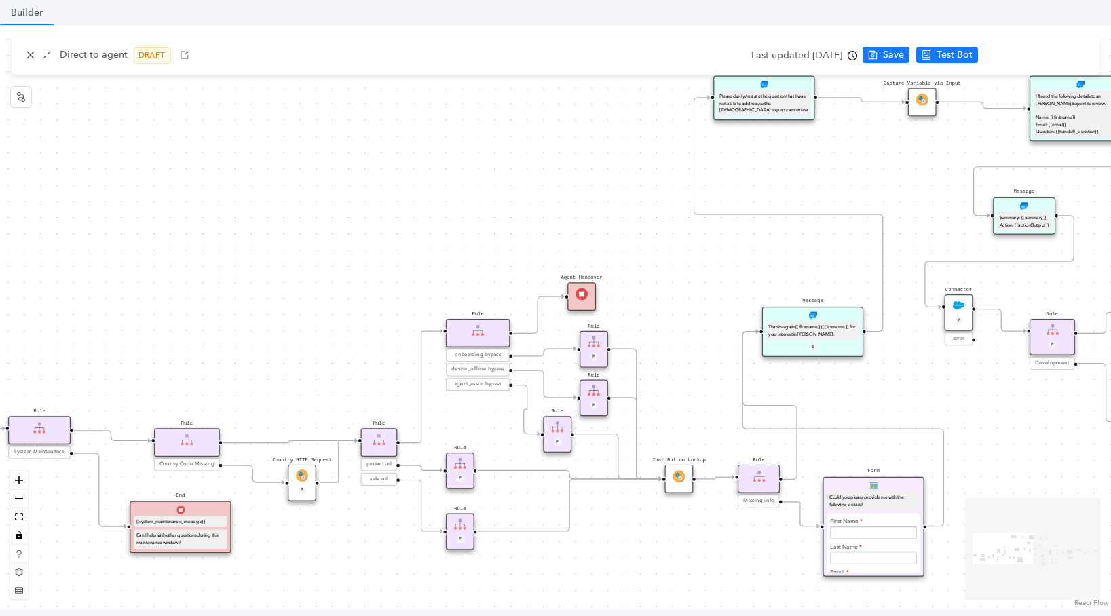
drag, startPoint x: 434, startPoint y: 284, endPoint x: 369, endPoint y: 324, distance: 76.8
click at [369, 324] on div "operating Hours P Sentiment Module P Question Were you able to successfully com…" at bounding box center [555, 317] width 1111 height 585
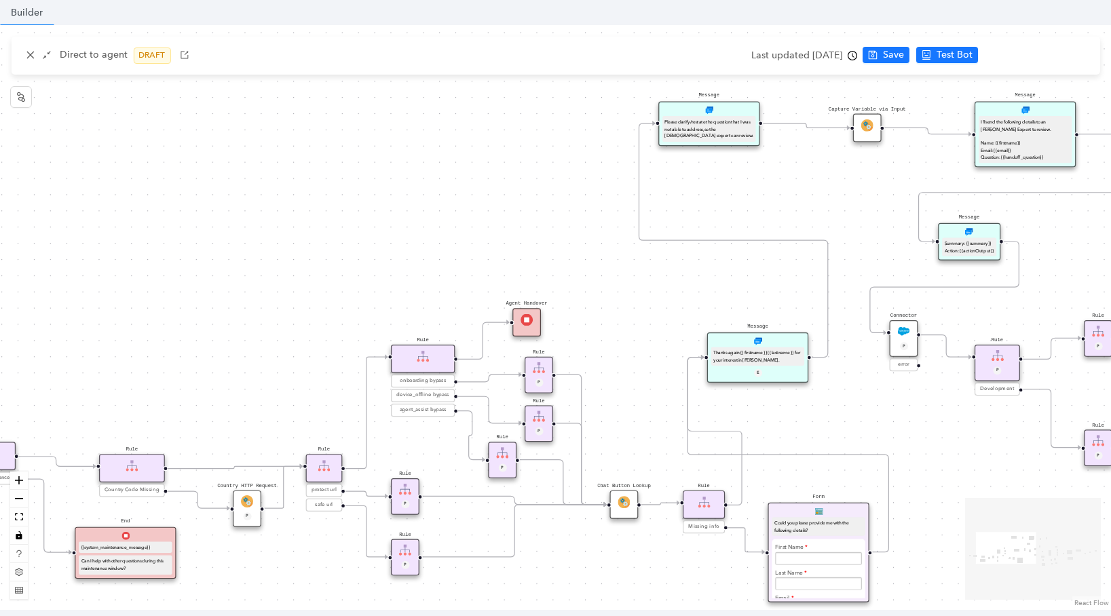
drag, startPoint x: 398, startPoint y: 240, endPoint x: 343, endPoint y: 266, distance: 60.7
click at [343, 266] on div "operating Hours P Sentiment Module P Question Were you able to successfully com…" at bounding box center [555, 317] width 1111 height 585
drag, startPoint x: 664, startPoint y: 123, endPoint x: 705, endPoint y: 131, distance: 41.5
click at [705, 131] on div "Please clarify/restate the question that I was not able to address, so the Arlo…" at bounding box center [745, 140] width 89 height 21
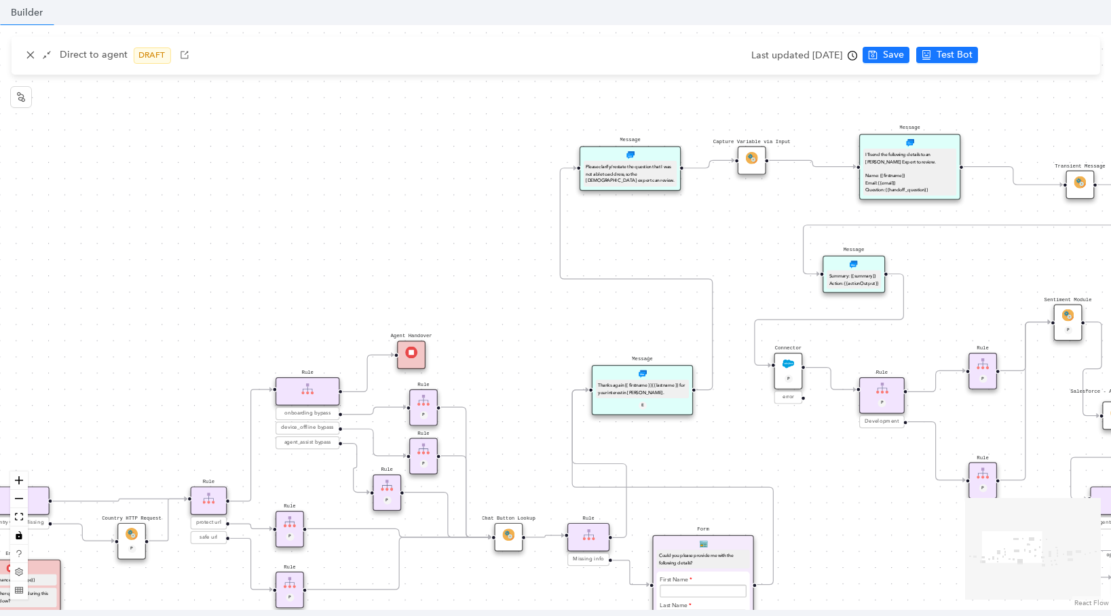
drag, startPoint x: 537, startPoint y: 231, endPoint x: 422, endPoint y: 263, distance: 119.9
click at [422, 263] on div "operating Hours P Sentiment Module P Question Were you able to successfully com…" at bounding box center [555, 317] width 1111 height 585
click at [622, 396] on div "Thanks again {{ firstname }} {{ lastname }} for your interest in Arlo." at bounding box center [642, 389] width 93 height 19
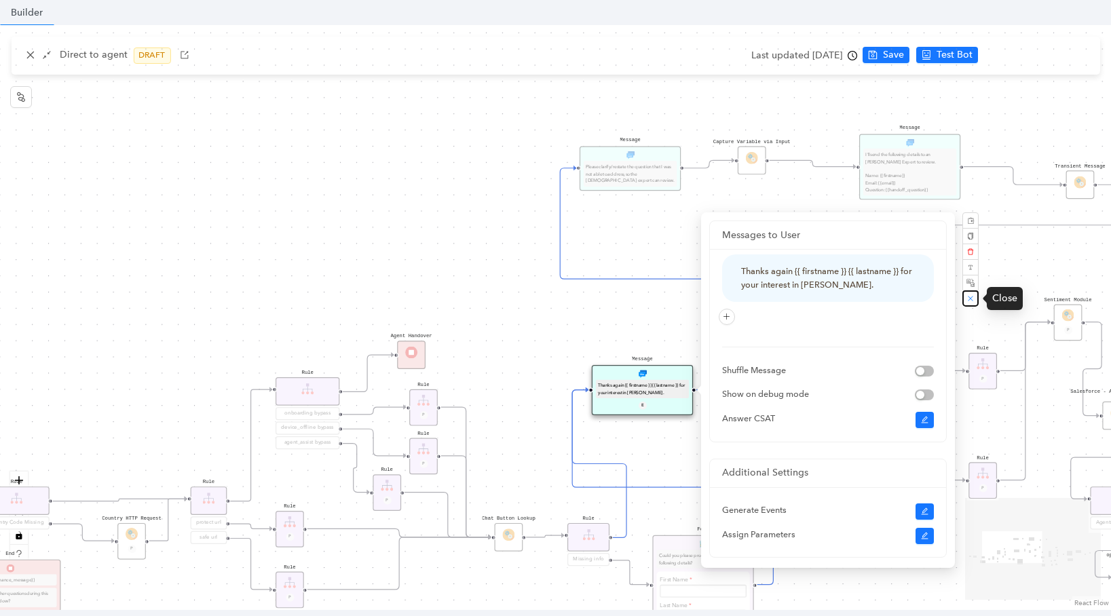
click at [972, 303] on button "button" at bounding box center [970, 298] width 16 height 16
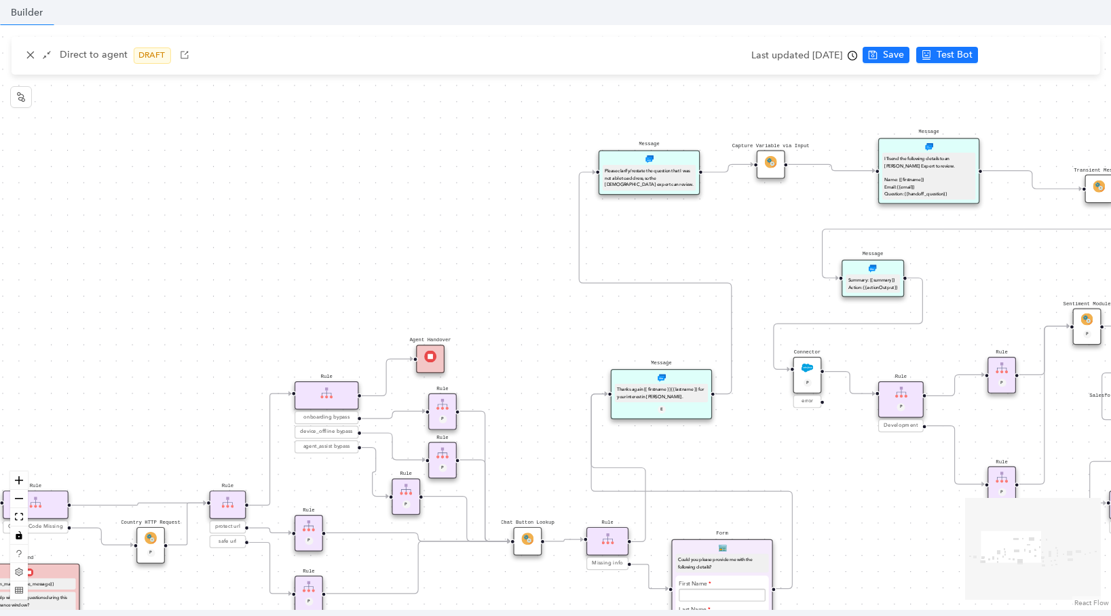
drag, startPoint x: 706, startPoint y: 230, endPoint x: 727, endPoint y: 234, distance: 20.8
click at [727, 234] on div "operating Hours P Sentiment Module P Question Were you able to successfully com…" at bounding box center [555, 317] width 1111 height 585
click at [854, 56] on icon "clock-circle" at bounding box center [853, 55] width 2 height 4
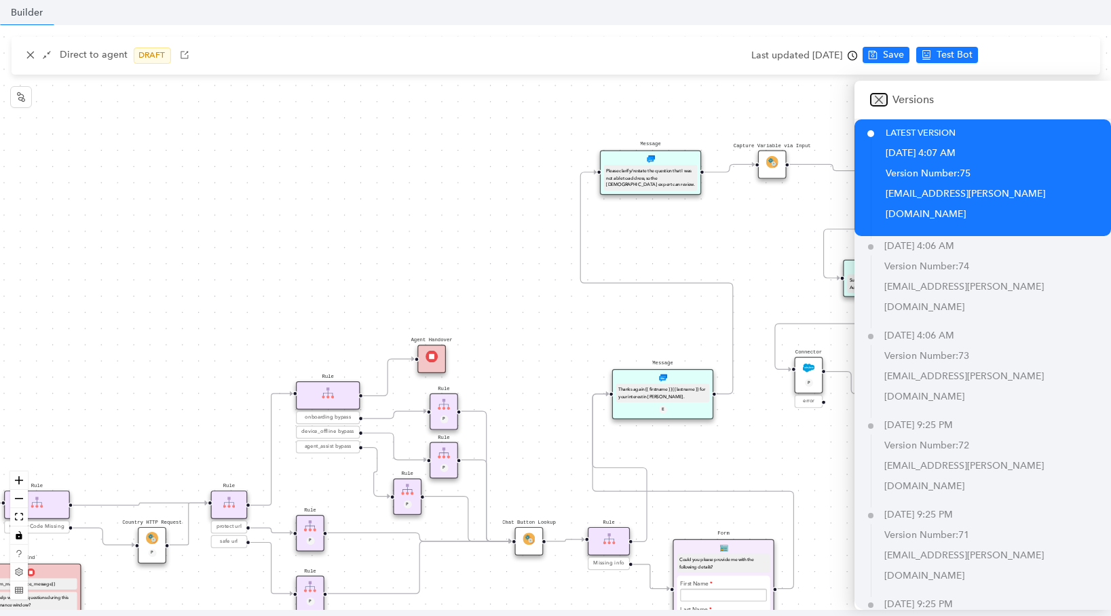
click at [876, 102] on icon "close" at bounding box center [878, 99] width 11 height 11
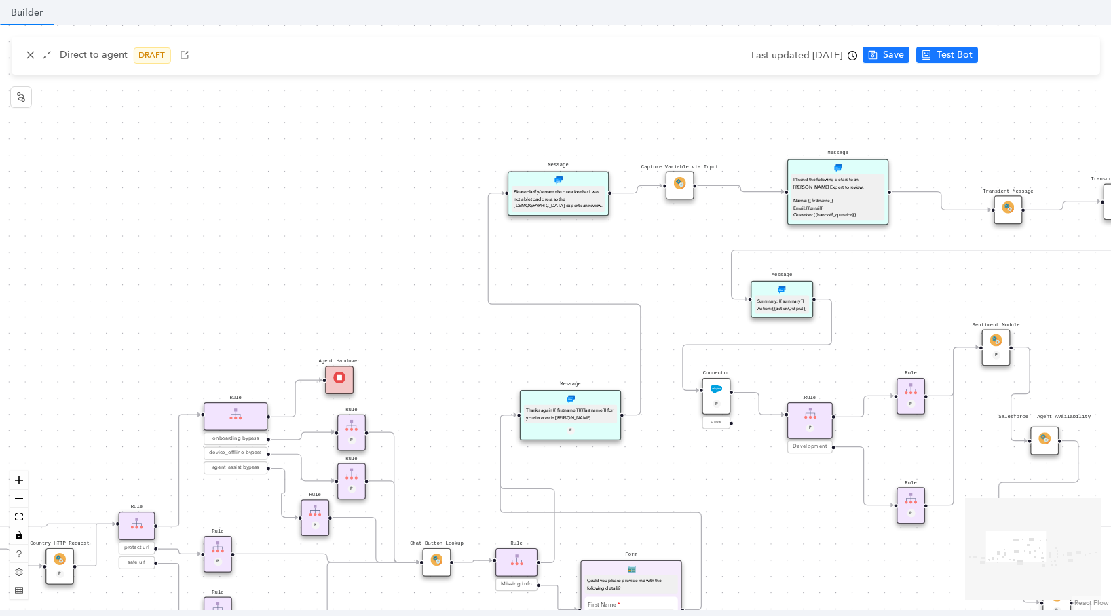
drag, startPoint x: 992, startPoint y: 264, endPoint x: 892, endPoint y: 291, distance: 104.0
click at [892, 291] on div "operating Hours P Sentiment Module P Question Were you able to successfully com…" at bounding box center [555, 317] width 1111 height 585
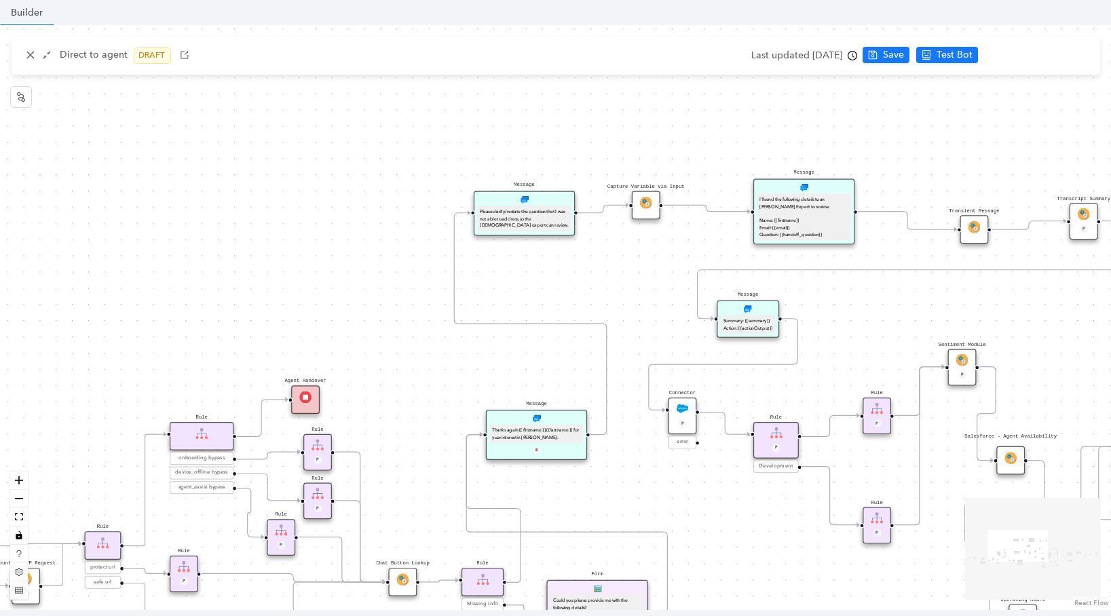
drag, startPoint x: 928, startPoint y: 277, endPoint x: 903, endPoint y: 290, distance: 29.1
click at [903, 290] on div "operating Hours P Sentiment Module P Question Were you able to successfully com…" at bounding box center [555, 317] width 1111 height 585
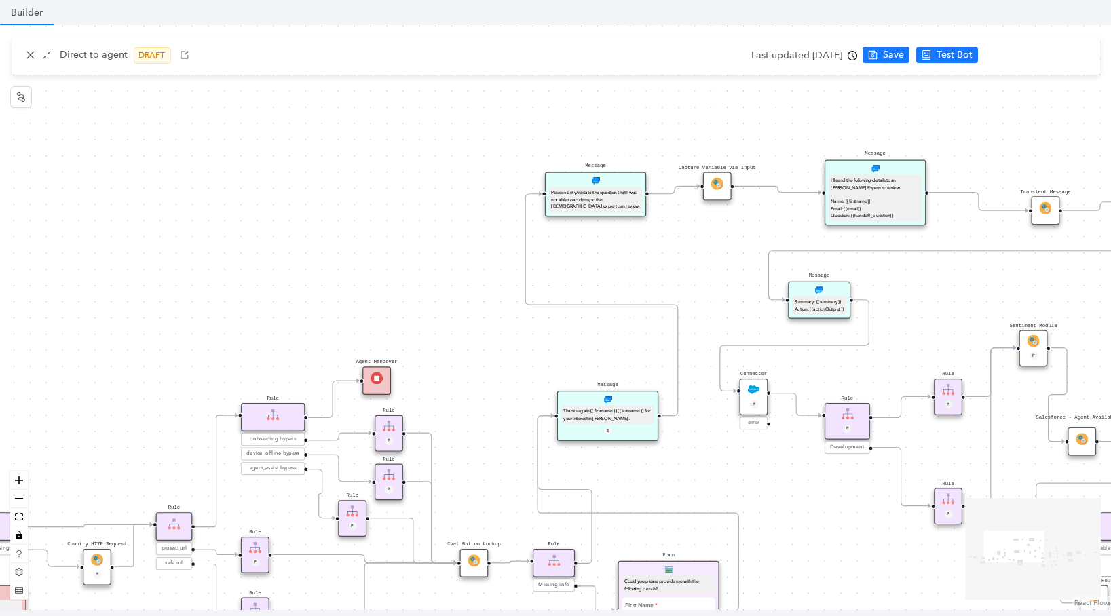
drag, startPoint x: 670, startPoint y: 142, endPoint x: 746, endPoint y: 121, distance: 78.9
click at [746, 121] on div "operating Hours P Sentiment Module P Question Were you able to successfully com…" at bounding box center [555, 317] width 1111 height 585
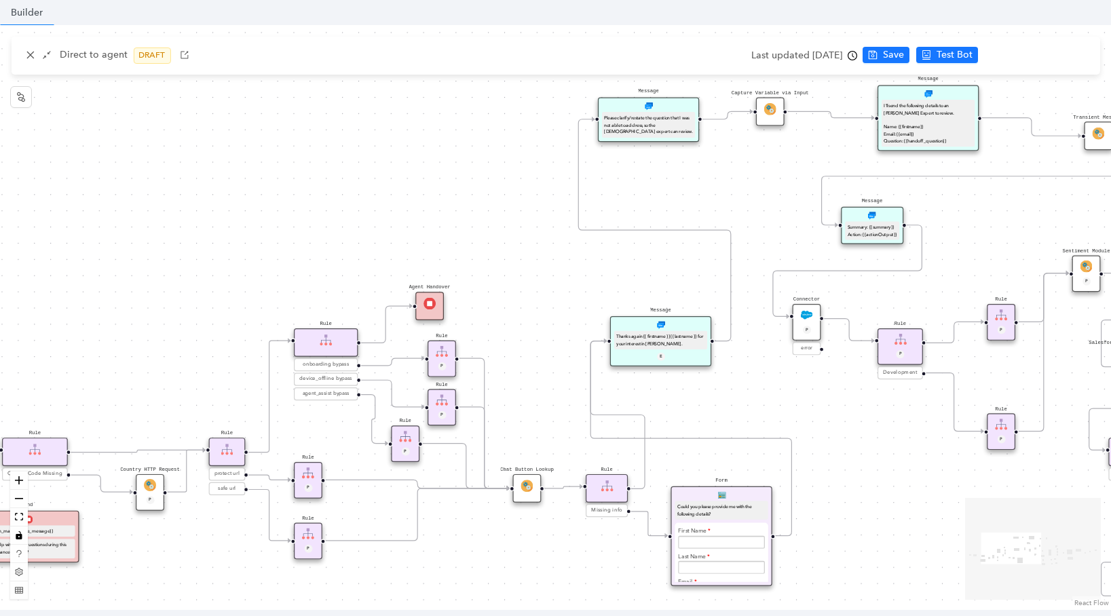
drag, startPoint x: 649, startPoint y: 345, endPoint x: 699, endPoint y: 270, distance: 90.2
click at [699, 270] on div "operating Hours P Sentiment Module P Question Were you able to successfully com…" at bounding box center [555, 317] width 1111 height 585
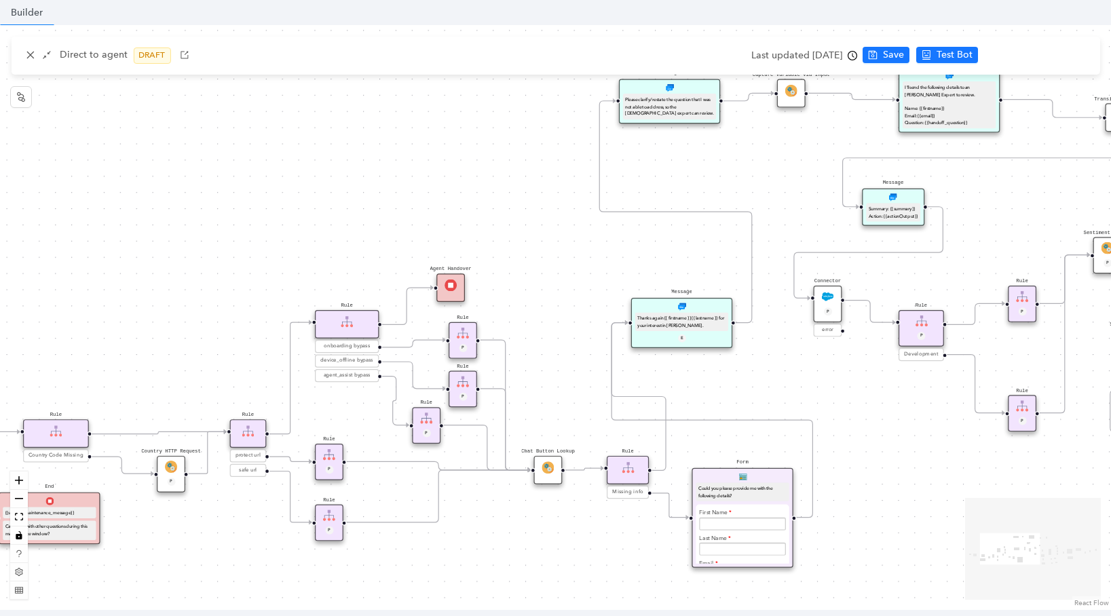
drag, startPoint x: 527, startPoint y: 376, endPoint x: 548, endPoint y: 358, distance: 28.0
click at [548, 358] on div "operating Hours P Sentiment Module P Question Were you able to successfully com…" at bounding box center [555, 317] width 1111 height 585
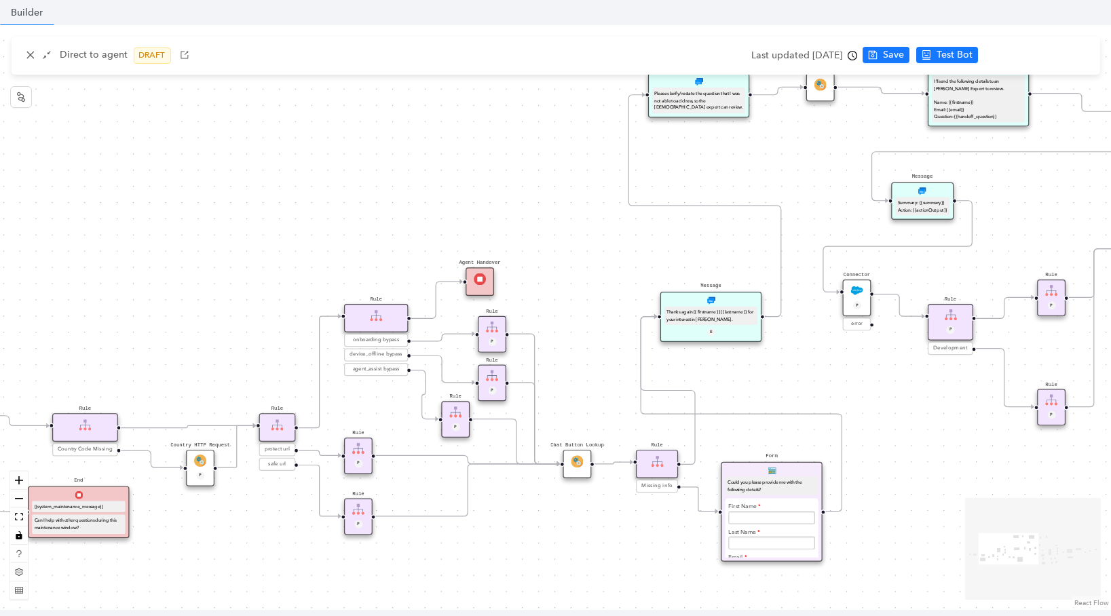
drag, startPoint x: 548, startPoint y: 357, endPoint x: 575, endPoint y: 353, distance: 27.4
click at [575, 353] on div "operating Hours P Sentiment Module P Question Were you able to successfully com…" at bounding box center [555, 317] width 1111 height 585
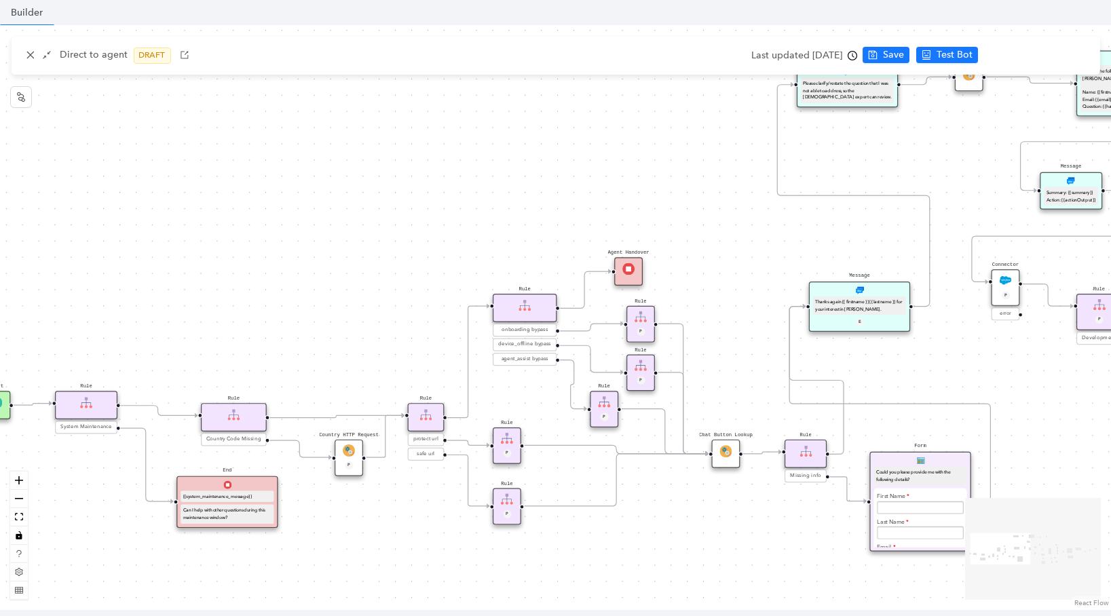
drag, startPoint x: 575, startPoint y: 352, endPoint x: 724, endPoint y: 342, distance: 149.0
click at [724, 342] on div "operating Hours P Sentiment Module P Question Were you able to successfully com…" at bounding box center [555, 317] width 1111 height 585
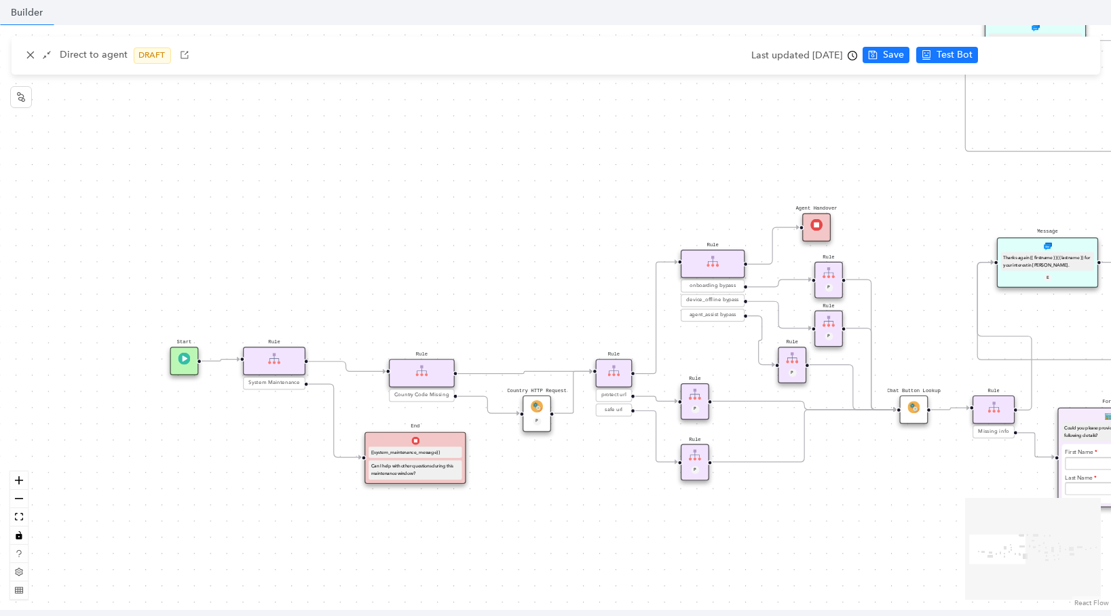
drag, startPoint x: 250, startPoint y: 254, endPoint x: 430, endPoint y: 213, distance: 184.5
click at [430, 213] on div "operating Hours P Sentiment Module P Question Were you able to successfully com…" at bounding box center [555, 317] width 1111 height 585
click at [283, 364] on div "Rule" at bounding box center [274, 361] width 62 height 29
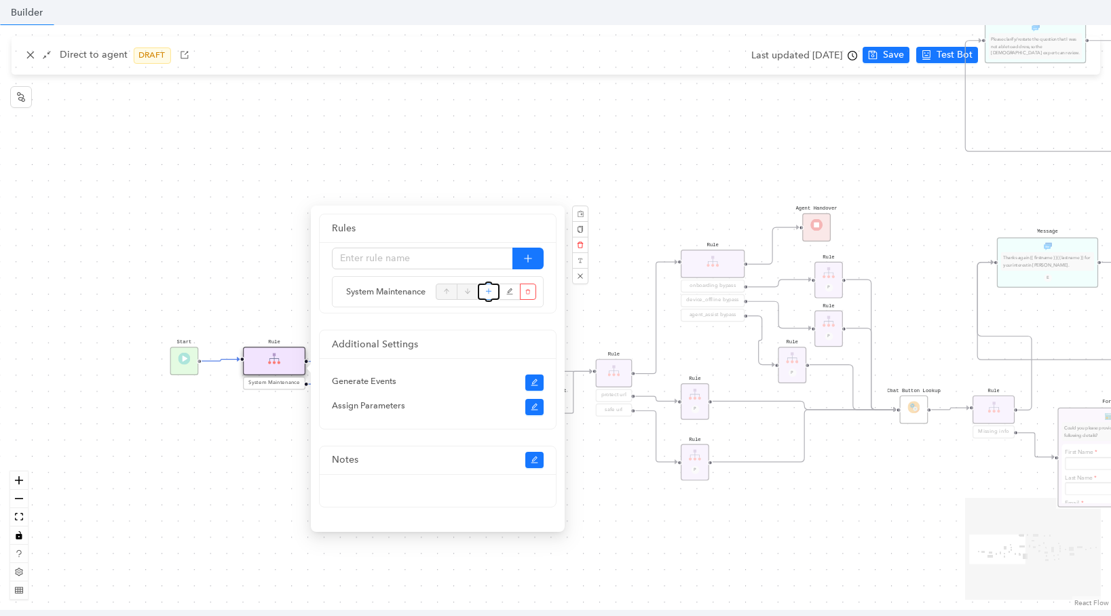
click at [493, 292] on button "button" at bounding box center [489, 292] width 22 height 16
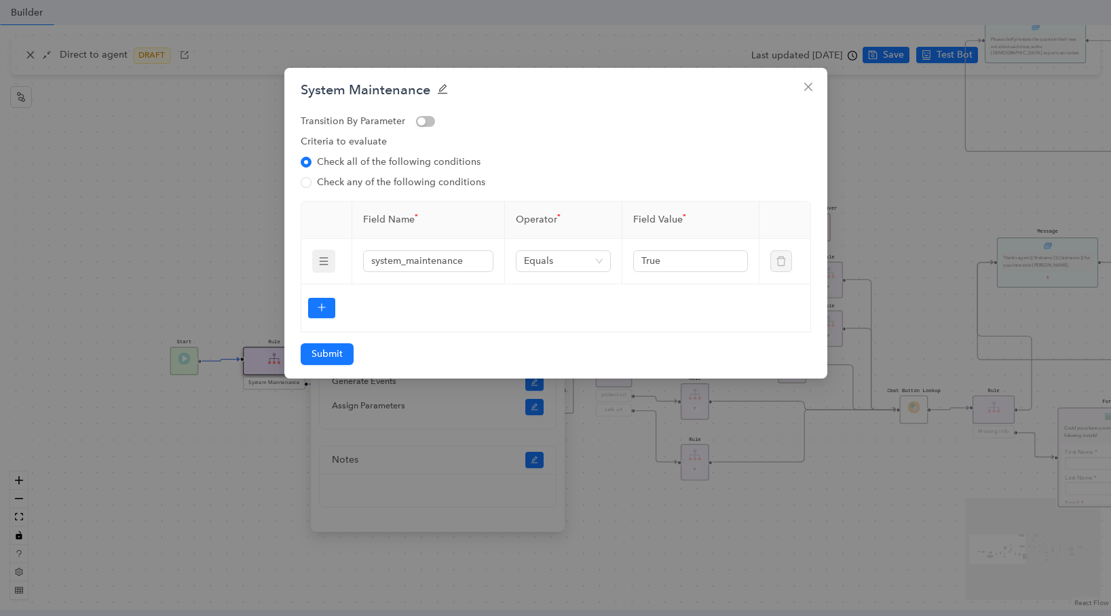
click at [287, 191] on div "System Maintenance Transition By Parameter Criteria to evaluate Check all of th…" at bounding box center [555, 223] width 543 height 311
click at [799, 77] on button "Close" at bounding box center [808, 87] width 22 height 22
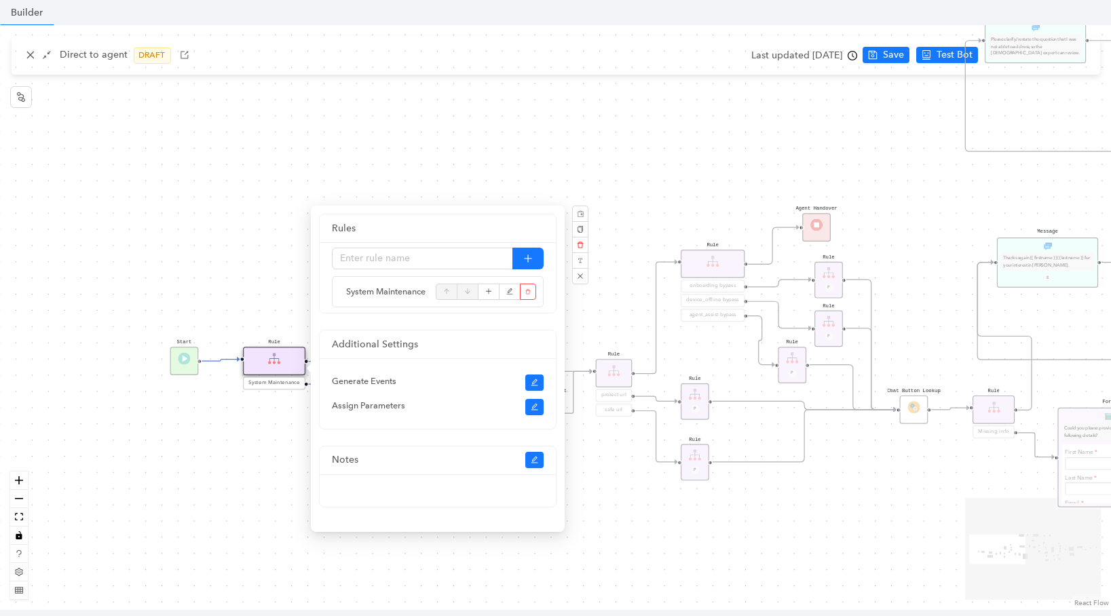
click at [956, 58] on div "operating Hours P Sentiment Module P Question Were you able to successfully com…" at bounding box center [555, 317] width 1111 height 585
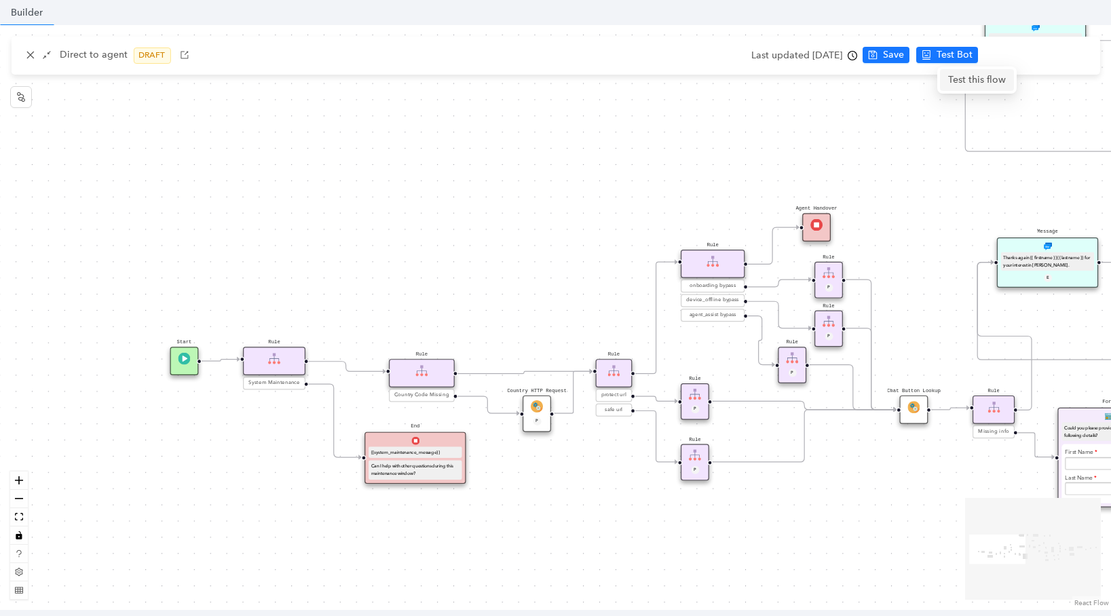
click at [957, 81] on span "Test this flow" at bounding box center [977, 80] width 58 height 15
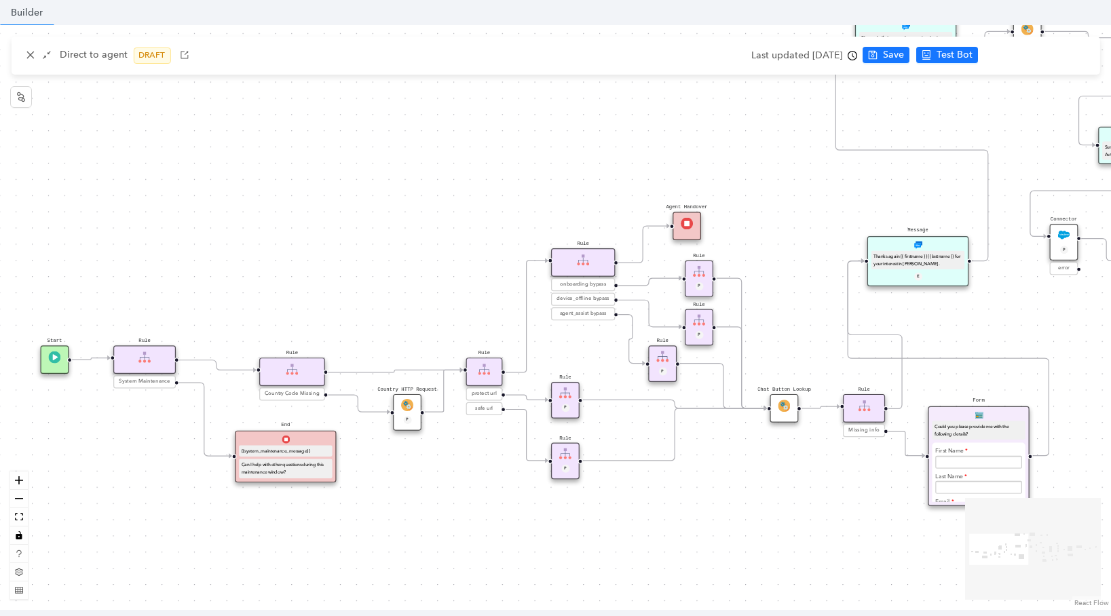
drag, startPoint x: 666, startPoint y: 200, endPoint x: 509, endPoint y: 200, distance: 157.4
click at [509, 200] on div "operating Hours P Sentiment Module P Question Were you able to successfully com…" at bounding box center [555, 317] width 1111 height 585
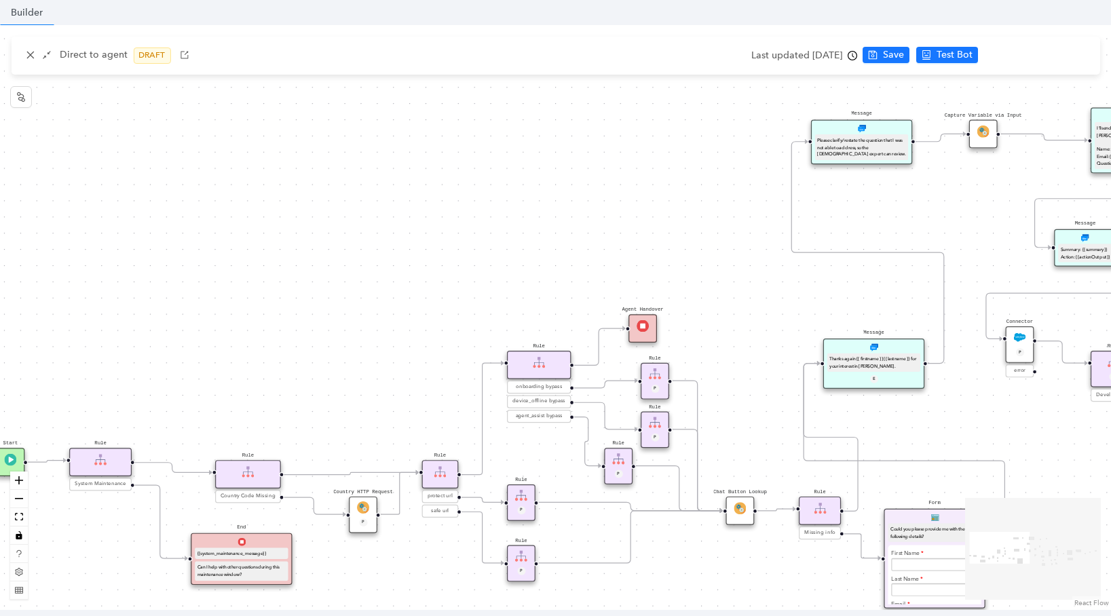
drag, startPoint x: 770, startPoint y: 183, endPoint x: 753, endPoint y: 284, distance: 103.1
click at [753, 284] on div "operating Hours P Sentiment Module P Question Were you able to successfully com…" at bounding box center [555, 317] width 1111 height 585
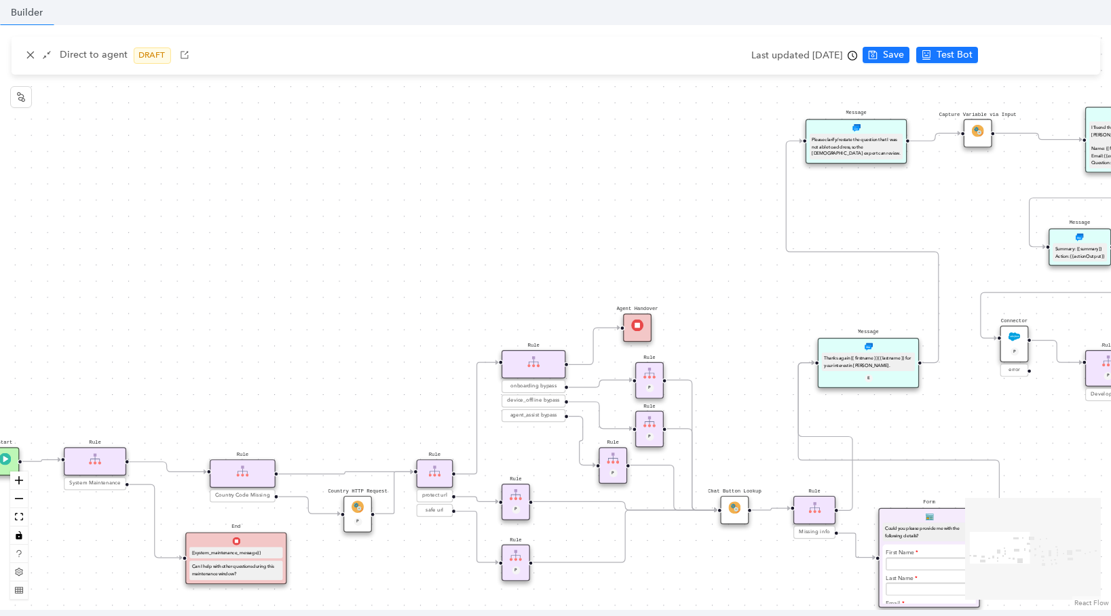
drag, startPoint x: 980, startPoint y: 192, endPoint x: 814, endPoint y: 206, distance: 166.1
click at [814, 206] on div "operating Hours P Sentiment Module P Question Were you able to successfully com…" at bounding box center [555, 317] width 1111 height 585
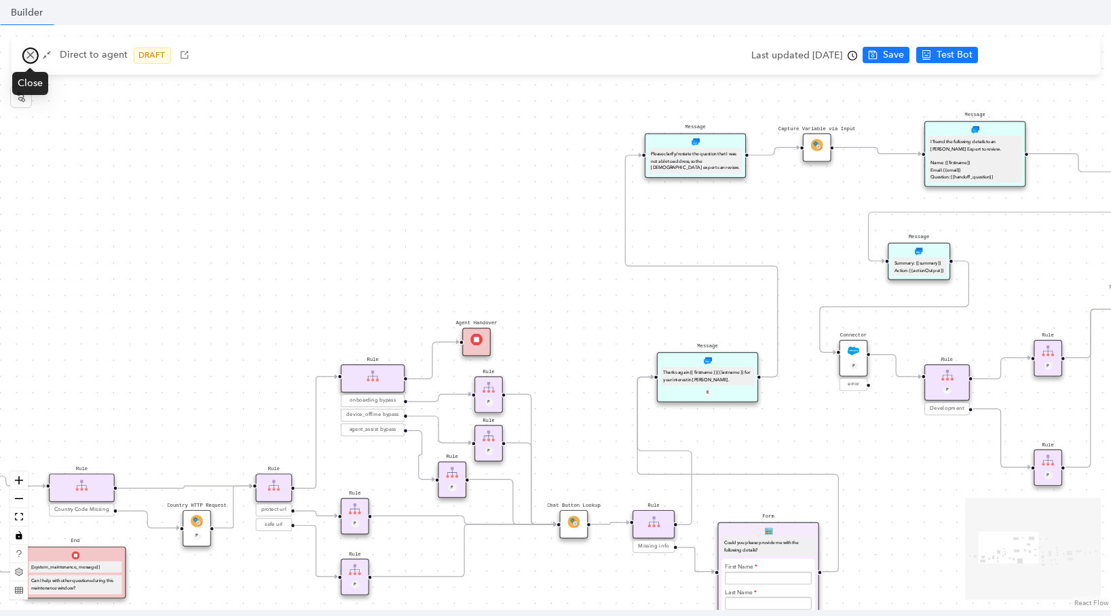
click at [33, 57] on icon "close" at bounding box center [30, 55] width 10 height 10
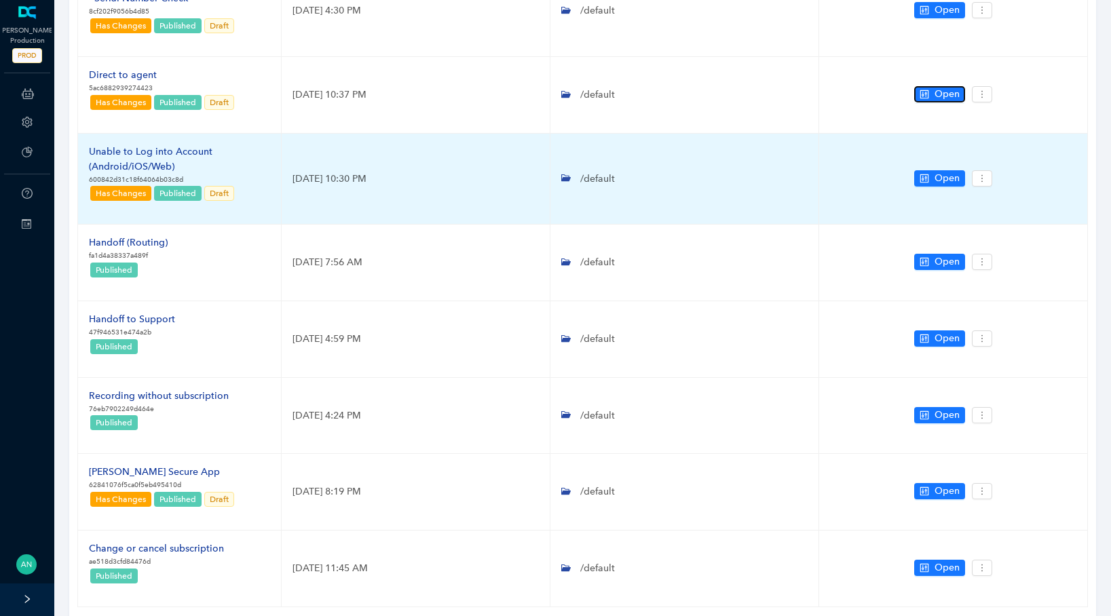
scroll to position [406, 0]
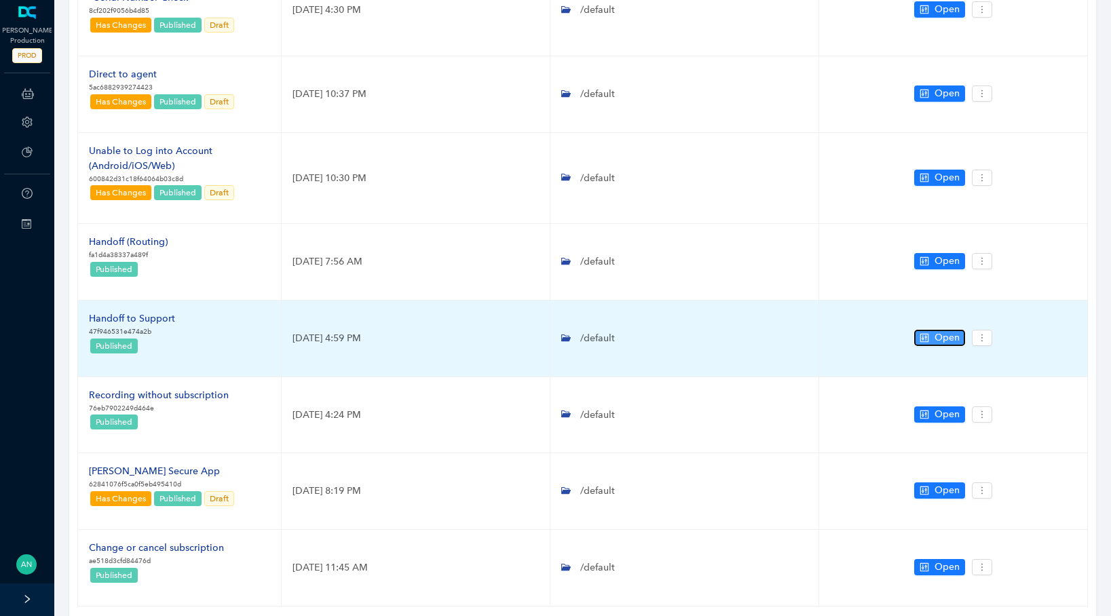
click at [924, 336] on icon "control" at bounding box center [925, 338] width 10 height 10
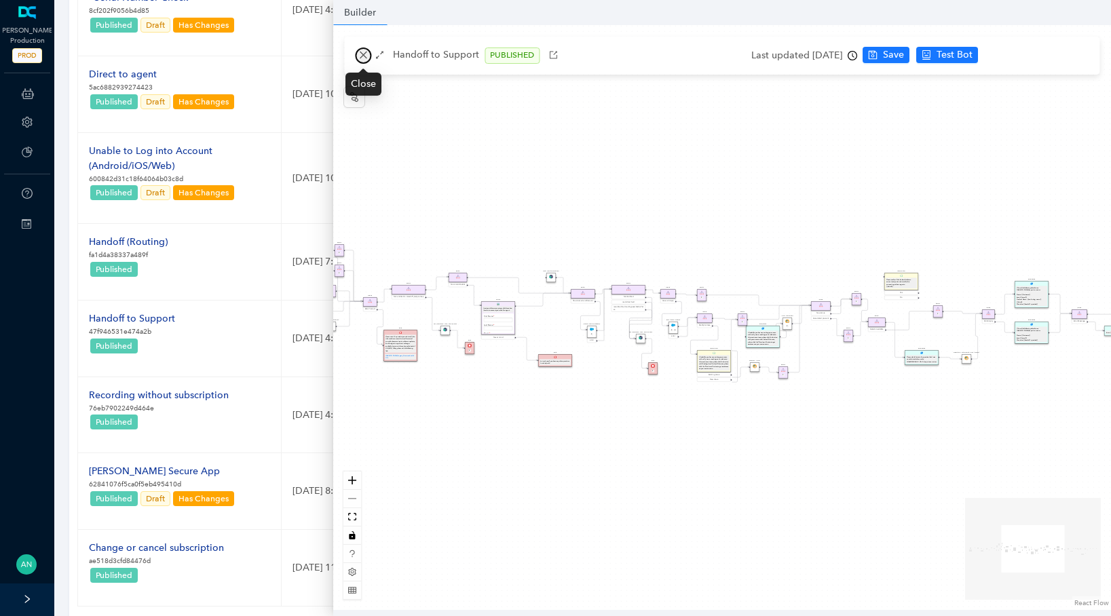
click at [359, 57] on icon "close" at bounding box center [363, 55] width 10 height 10
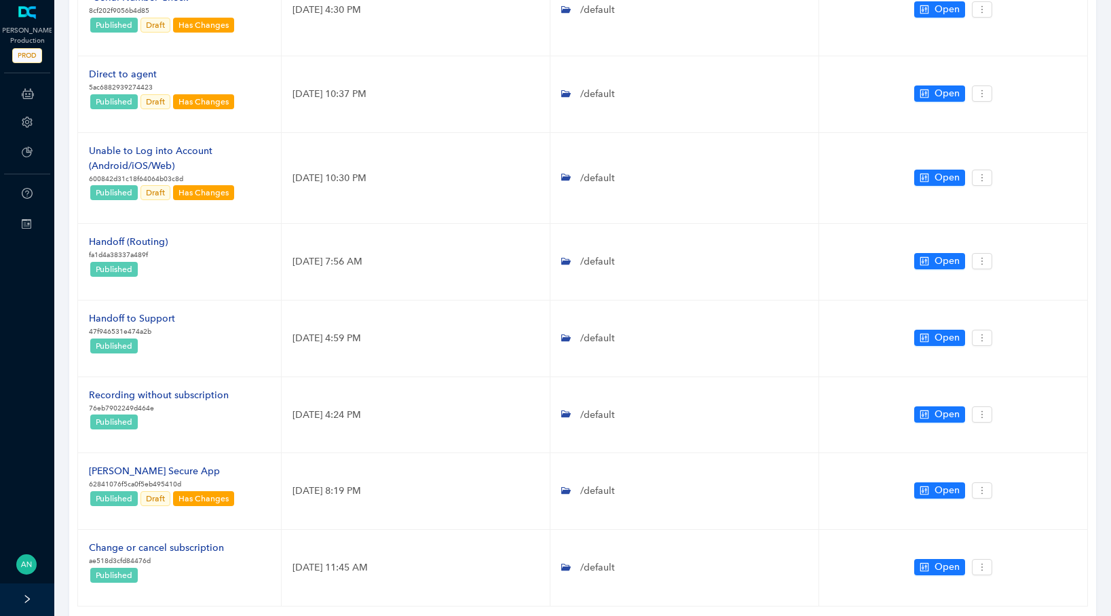
click at [25, 592] on div at bounding box center [27, 600] width 54 height 33
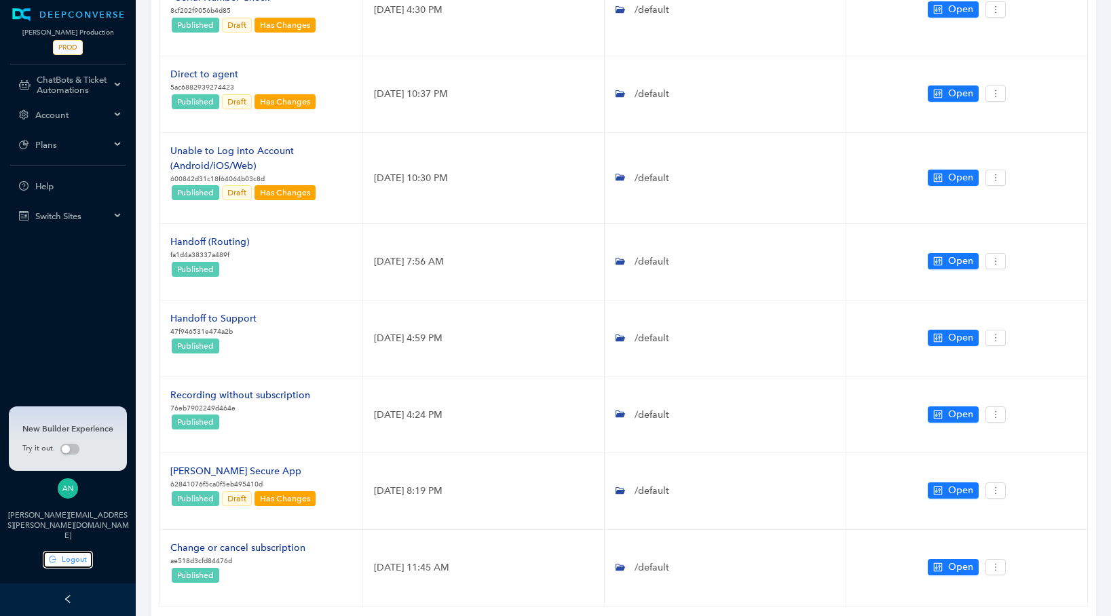
click at [67, 554] on span "Logout" at bounding box center [74, 560] width 25 height 12
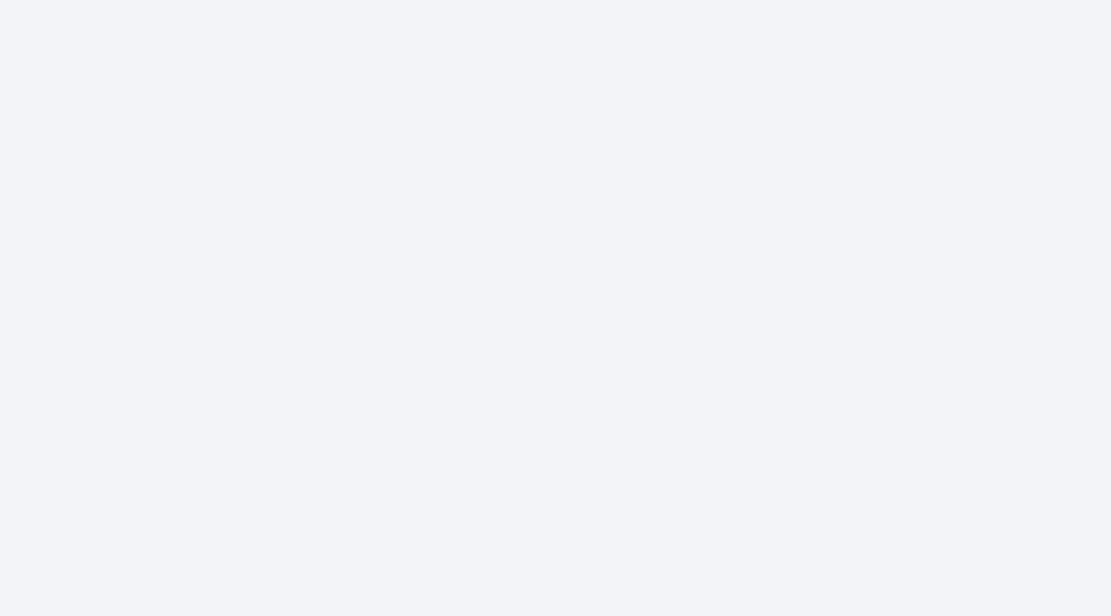
click at [117, 235] on body at bounding box center [555, 308] width 1111 height 616
click at [126, 246] on body at bounding box center [555, 308] width 1111 height 616
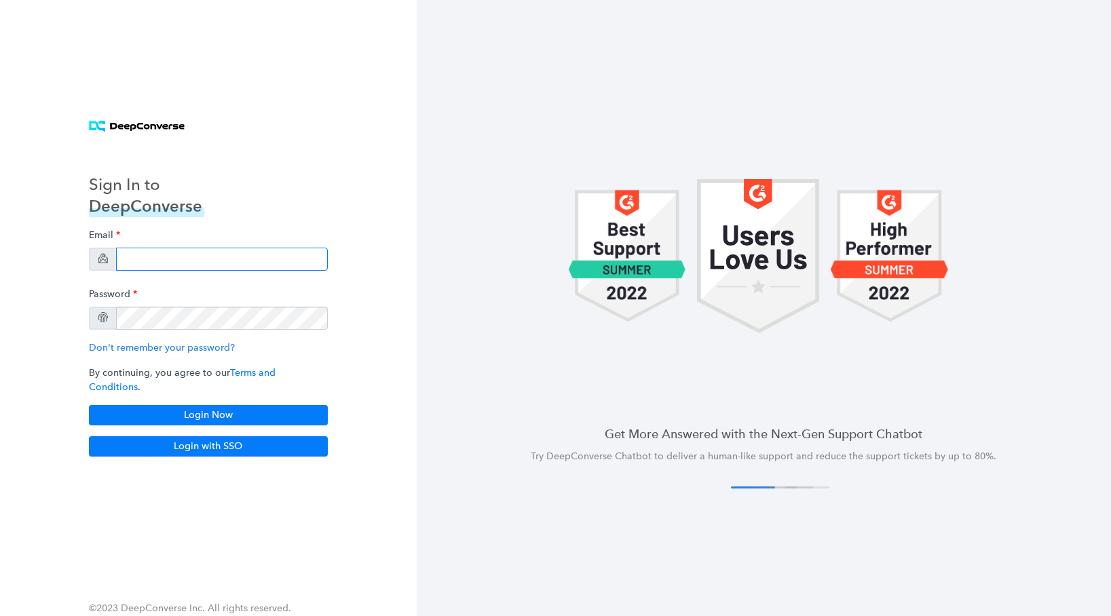
click at [147, 271] on input "email" at bounding box center [222, 259] width 212 height 23
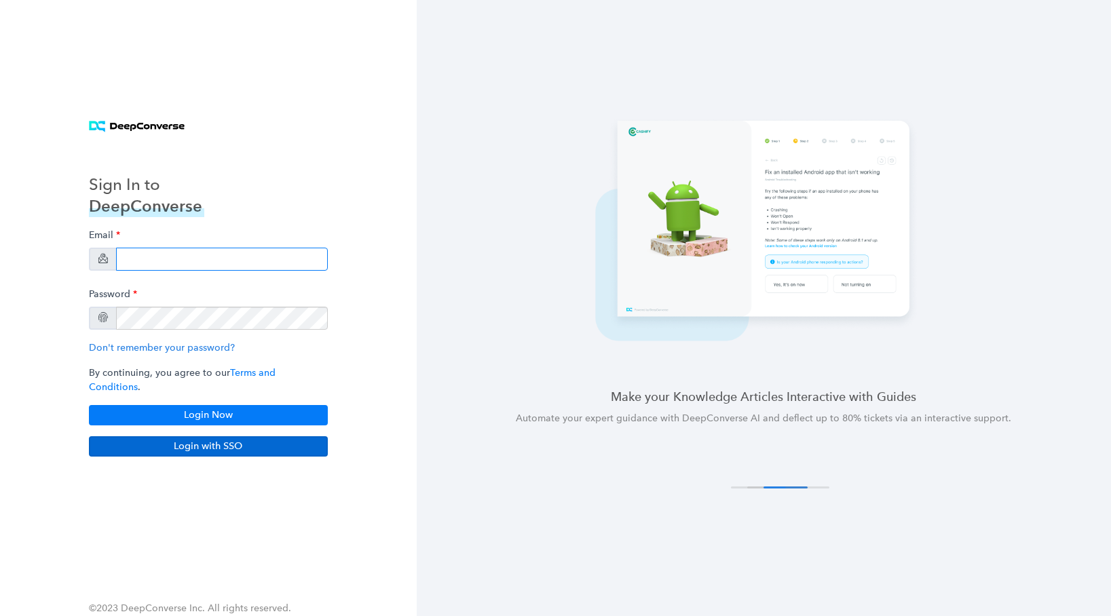
type input "[EMAIL_ADDRESS][DOMAIN_NAME]"
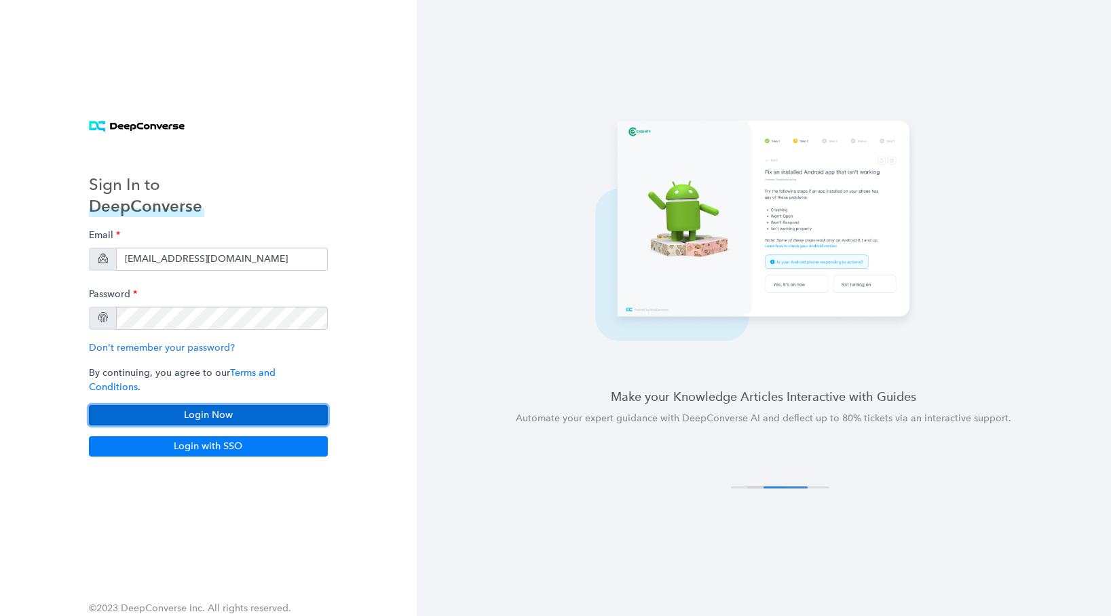
click at [243, 405] on button "Login Now" at bounding box center [208, 415] width 239 height 20
